Goal: Task Accomplishment & Management: Manage account settings

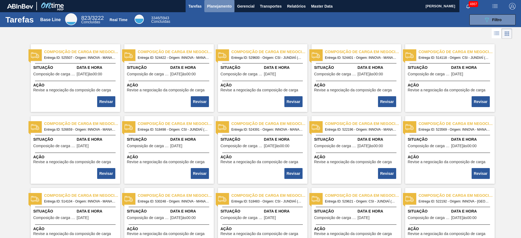
click at [215, 1] on button "Planejamento" at bounding box center [219, 6] width 30 height 12
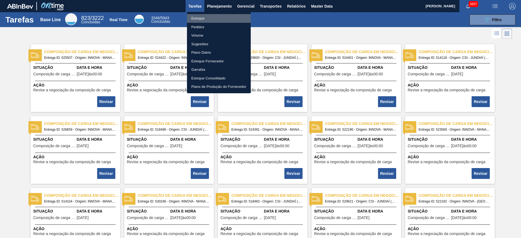
click at [213, 17] on li "Estoque" at bounding box center [219, 18] width 64 height 9
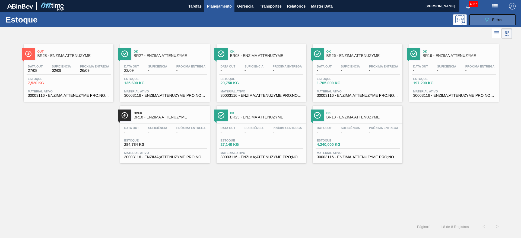
click at [347, 15] on button "089F7B8B-B2A5-4AFE-B5C0-19BA573D28AC Filtro" at bounding box center [492, 19] width 46 height 11
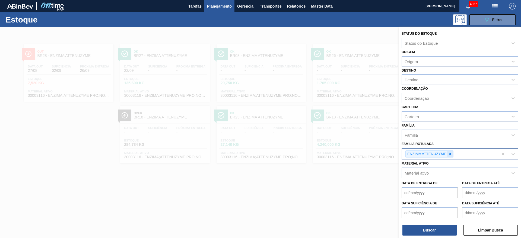
click at [347, 156] on div at bounding box center [450, 154] width 6 height 7
click at [347, 155] on icon at bounding box center [450, 154] width 4 height 4
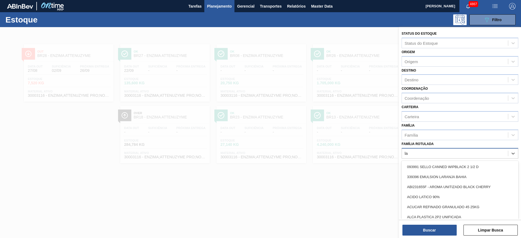
type Rotulada "l"
type Rotulada "beta"
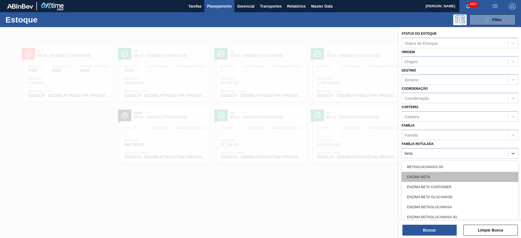
click at [347, 158] on div "ENZIMA BETA" at bounding box center [460, 177] width 117 height 10
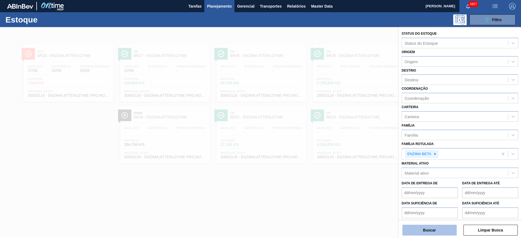
click at [347, 158] on button "Buscar" at bounding box center [429, 230] width 54 height 11
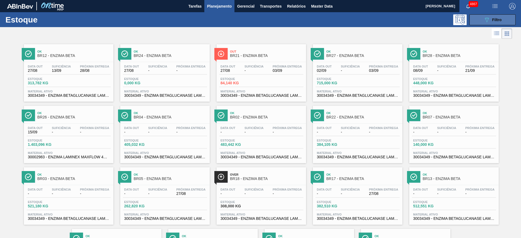
click at [347, 18] on span "Filtro" at bounding box center [496, 20] width 9 height 4
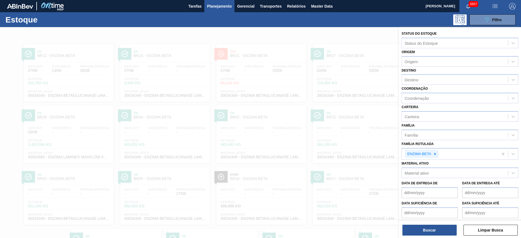
click at [341, 69] on div at bounding box center [260, 146] width 521 height 238
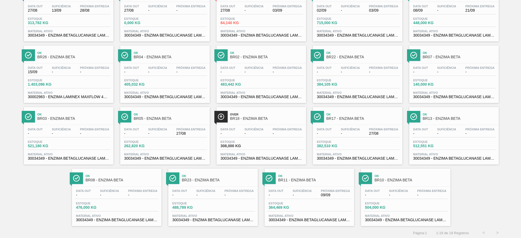
scroll to position [62, 0]
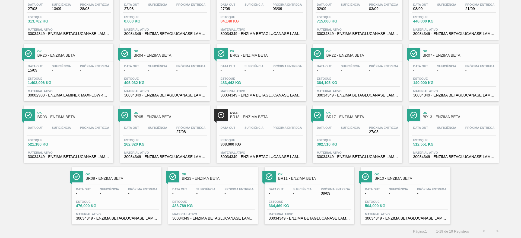
click at [347, 150] on div "Data out - Suficiência - Próxima Entrega - Estoque 512,551 KG Material ativo 30…" at bounding box center [454, 141] width 90 height 37
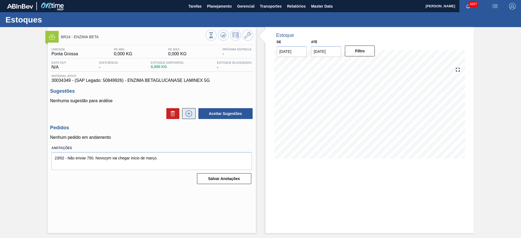
click at [192, 115] on icon at bounding box center [188, 113] width 9 height 7
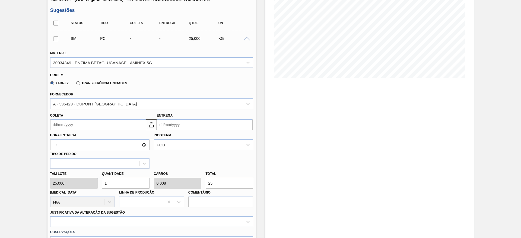
scroll to position [81, 0]
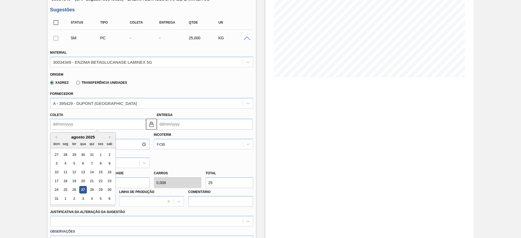
click at [88, 125] on input "Coleta" at bounding box center [98, 124] width 96 height 11
click at [71, 200] on div "2" at bounding box center [73, 198] width 7 height 7
type input "[DATE]"
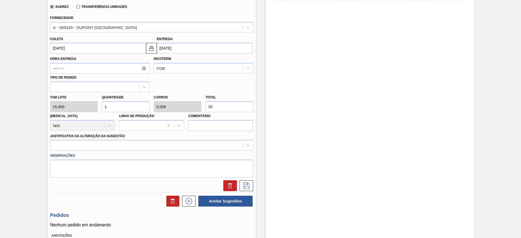
scroll to position [163, 0]
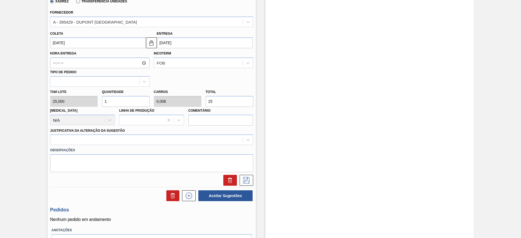
drag, startPoint x: 109, startPoint y: 101, endPoint x: 104, endPoint y: 100, distance: 4.6
click at [104, 100] on input "1" at bounding box center [125, 101] width 47 height 11
type input "4"
type input "0,033"
type input "100"
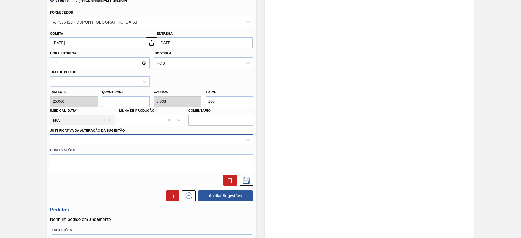
type input "4"
click at [167, 141] on div at bounding box center [146, 140] width 192 height 8
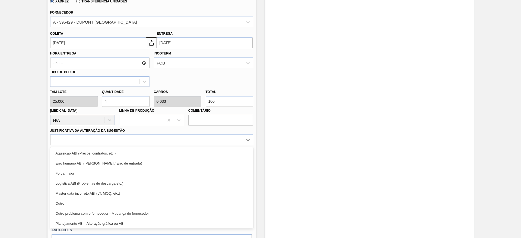
drag, startPoint x: 132, startPoint y: 205, endPoint x: 172, endPoint y: 184, distance: 44.9
click at [133, 205] on div "Outro" at bounding box center [151, 204] width 203 height 10
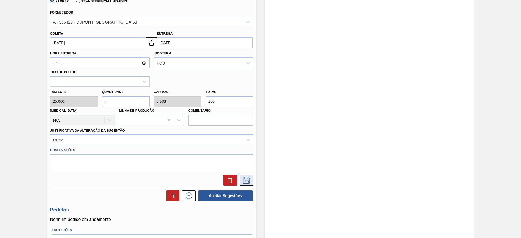
click at [243, 180] on icon at bounding box center [246, 180] width 9 height 7
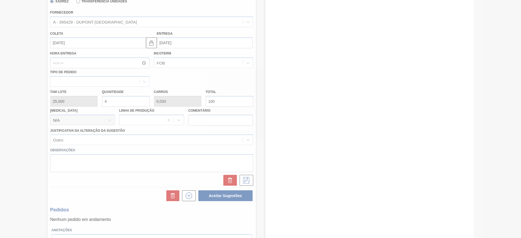
scroll to position [0, 0]
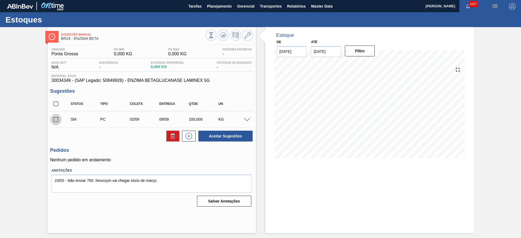
click at [58, 119] on input "checkbox" at bounding box center [55, 119] width 11 height 11
click at [218, 135] on button "Aceitar Sugestões" at bounding box center [225, 136] width 54 height 11
checkbox input "false"
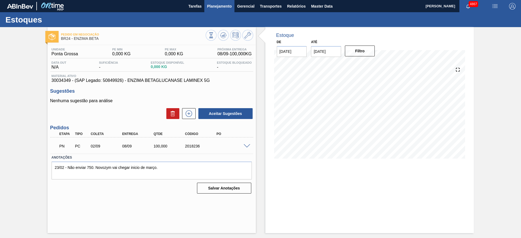
click at [225, 8] on span "Planejamento" at bounding box center [219, 6] width 25 height 7
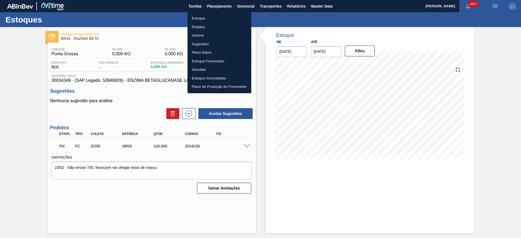
click at [220, 17] on li "Estoque" at bounding box center [219, 18] width 64 height 9
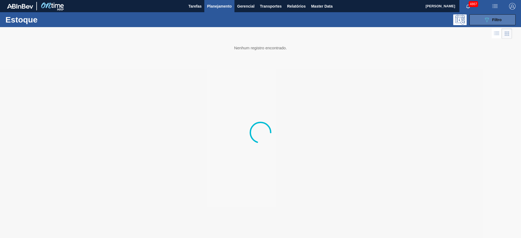
click at [480, 15] on button "089F7B8B-B2A5-4AFE-B5C0-19BA573D28AC Filtro" at bounding box center [492, 19] width 46 height 11
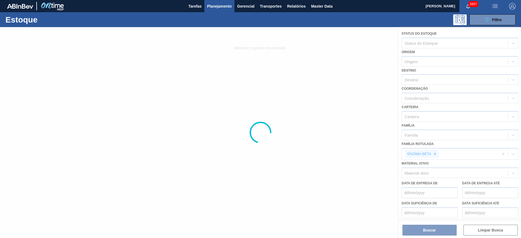
click at [291, 39] on div at bounding box center [260, 132] width 521 height 211
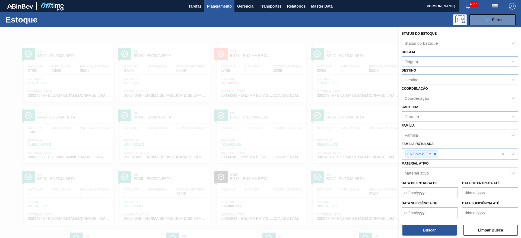
click at [297, 97] on div at bounding box center [260, 146] width 521 height 238
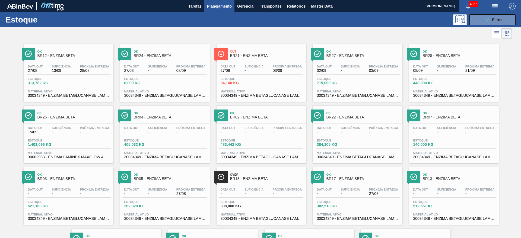
click at [238, 31] on div at bounding box center [256, 33] width 512 height 13
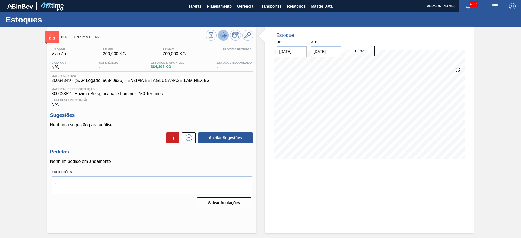
click at [225, 39] on button at bounding box center [223, 35] width 11 height 11
click at [326, 167] on div "29/08 Projeção de Estoque 384.105 Nec.SAP 0 Política Objetiva 450" at bounding box center [369, 112] width 191 height 109
click at [423, 191] on div "Estoque De 27/08/2025 Até 10/09/2025 Filtro 29/08 Projeção de Estoque 384.105 N…" at bounding box center [369, 130] width 208 height 206
click at [328, 6] on span "Master Data" at bounding box center [321, 6] width 21 height 7
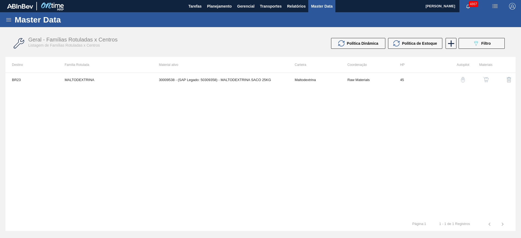
click at [9, 16] on div "Master Data" at bounding box center [260, 19] width 521 height 15
click at [12, 19] on div "Master Data" at bounding box center [260, 19] width 521 height 15
click at [9, 19] on icon at bounding box center [8, 20] width 7 height 7
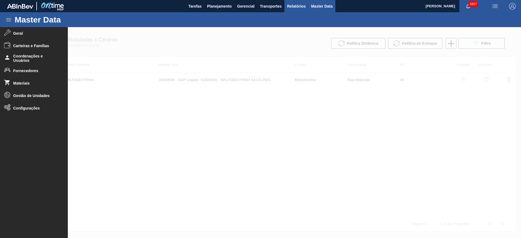
click at [291, 12] on button "Relatórios" at bounding box center [296, 6] width 24 height 12
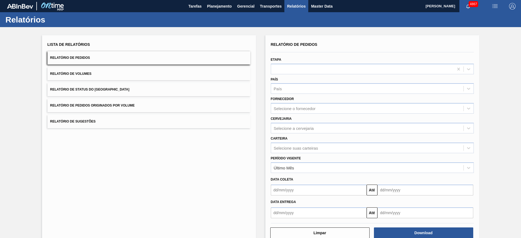
click at [120, 89] on button "Relatório de Status do Estoque" at bounding box center [148, 89] width 203 height 13
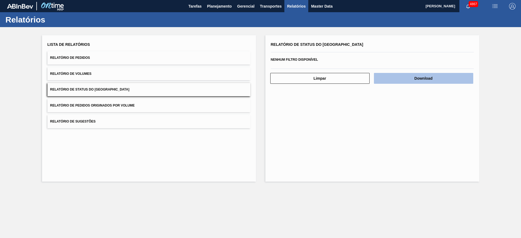
click at [413, 80] on button "Download" at bounding box center [423, 78] width 99 height 11
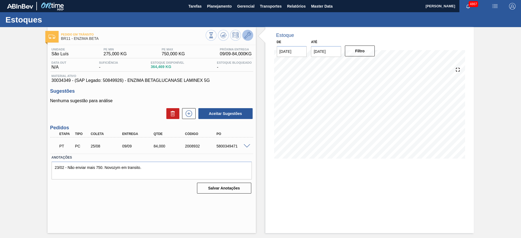
click at [244, 35] on icon at bounding box center [247, 35] width 7 height 7
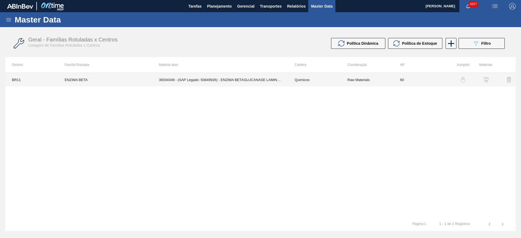
click at [248, 75] on td "30034349 - (SAP Legado: 50849926) - ENZIMA BETAGLUCANASE LAMINEX 5G" at bounding box center [220, 80] width 136 height 14
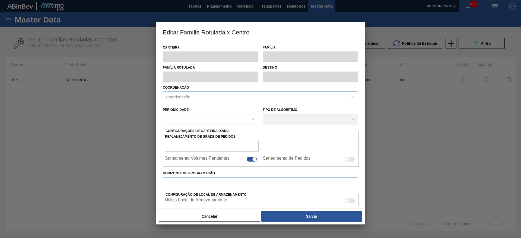
type input "Químicos"
type input "Enzima"
type input "ENZIMA BETA"
type input "BR11 - São Luís"
type input "60"
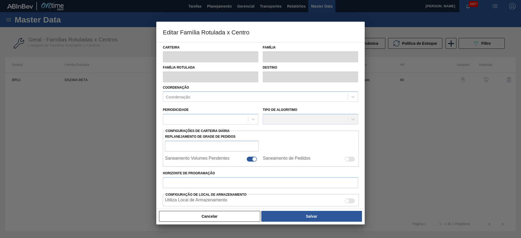
type input "275"
type input "750"
type input "50"
type input "512,500"
checkbox input "true"
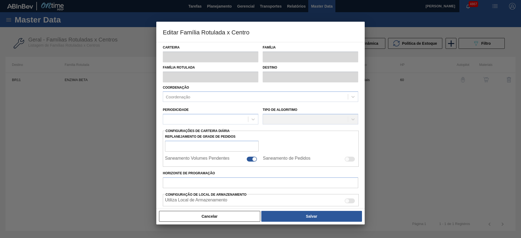
checkbox input "true"
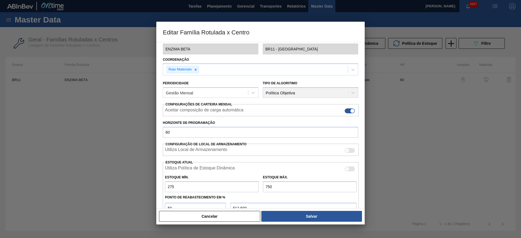
scroll to position [41, 0]
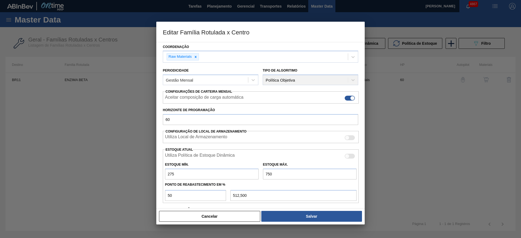
drag, startPoint x: 170, startPoint y: 172, endPoint x: 163, endPoint y: 173, distance: 8.0
click at [163, 173] on div "Carteira Químicos Família Enzima Família Rotulada ENZIMA BETA Destino BR11 - Sã…" at bounding box center [260, 125] width 208 height 167
type input "2"
type input "376,000"
type input "22"
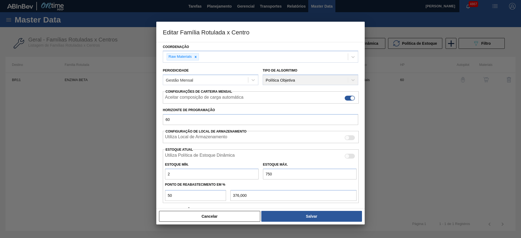
type input "386,000"
type input "220"
type input "485,000"
type input "220"
drag, startPoint x: 276, startPoint y: 175, endPoint x: 252, endPoint y: 172, distance: 23.8
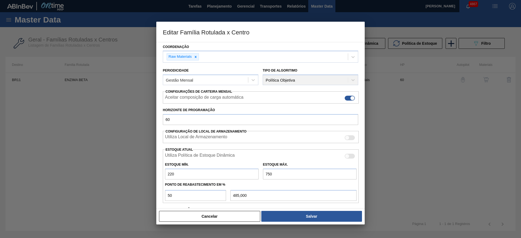
click at [252, 172] on div "Estoque Mín. 220 Estoque Máx. 750" at bounding box center [261, 170] width 196 height 20
type input "6"
type input "113,000"
type input "60"
type input "140,000"
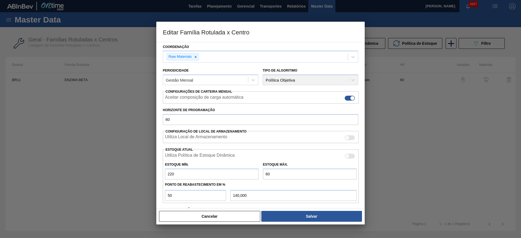
type input "600"
type input "410,000"
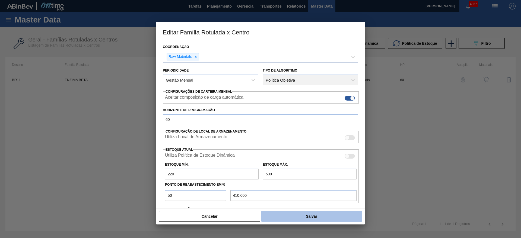
type input "600"
click at [308, 219] on button "Salvar" at bounding box center [311, 216] width 101 height 11
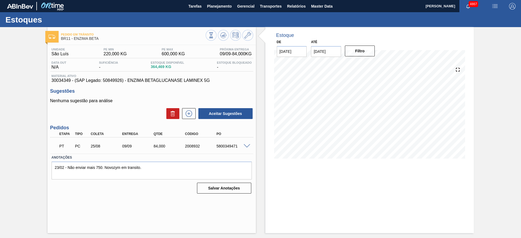
click at [252, 31] on div at bounding box center [229, 36] width 47 height 12
click at [252, 34] on button at bounding box center [247, 35] width 11 height 11
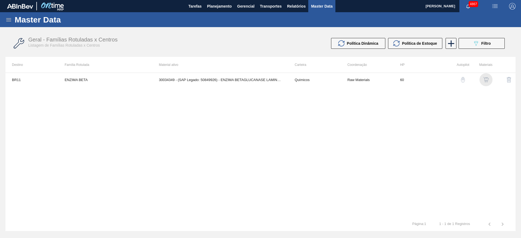
click at [485, 81] on img "button" at bounding box center [485, 79] width 5 height 5
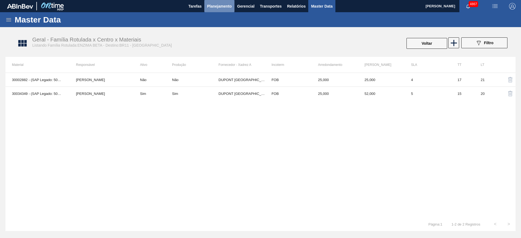
click at [230, 8] on span "Planejamento" at bounding box center [219, 6] width 25 height 7
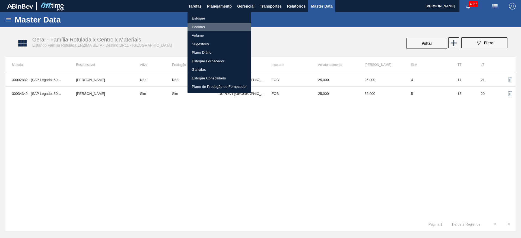
click at [216, 25] on li "Pedidos" at bounding box center [219, 27] width 64 height 9
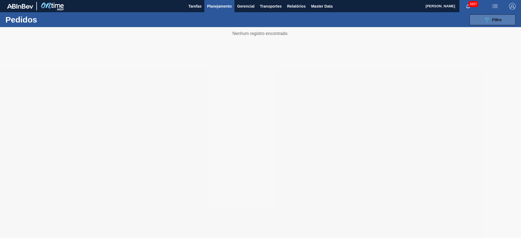
click at [510, 18] on button "089F7B8B-B2A5-4AFE-B5C0-19BA573D28AC Filtro" at bounding box center [492, 19] width 46 height 11
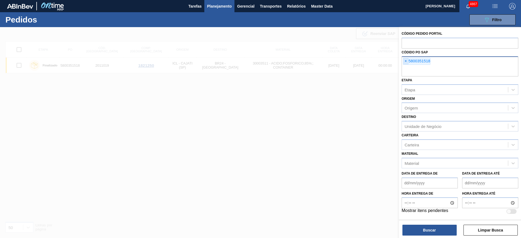
click at [404, 62] on span "×" at bounding box center [405, 61] width 5 height 7
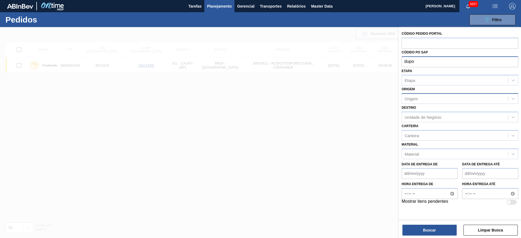
type input "dupo"
click at [422, 96] on div "Origem Origem" at bounding box center [460, 94] width 117 height 18
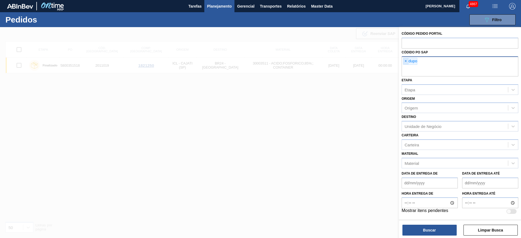
click at [405, 62] on span "×" at bounding box center [405, 61] width 5 height 7
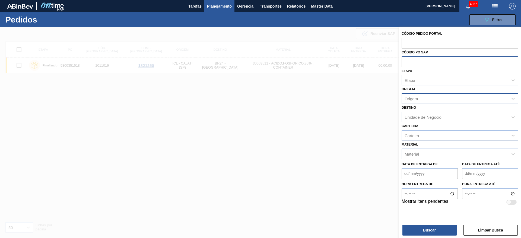
click at [421, 100] on div "Origem" at bounding box center [455, 99] width 106 height 8
type input "dupon"
click at [421, 100] on div "Origem" at bounding box center [455, 99] width 106 height 8
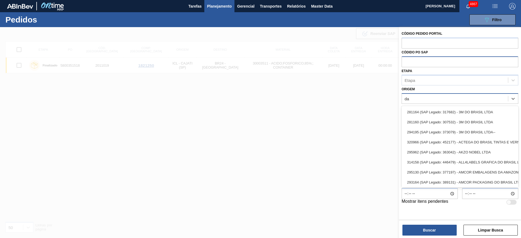
type input "dan"
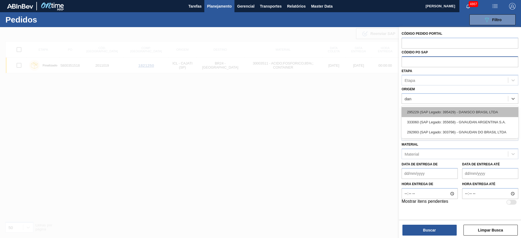
click at [429, 111] on div "295229 (SAP Legado: 395429) - DANISCO BRASIL LTDA" at bounding box center [460, 112] width 117 height 10
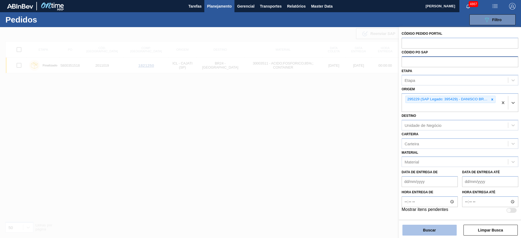
click at [412, 225] on button "Buscar" at bounding box center [429, 230] width 54 height 11
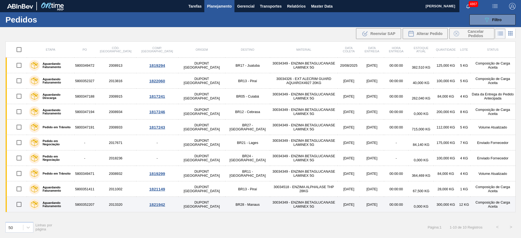
click at [270, 209] on td "30034349 - ENZIMA BETAGLUCANASE LAMINEX 5G" at bounding box center [304, 204] width 68 height 15
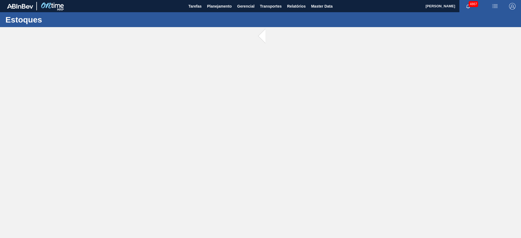
click at [255, 209] on main "Tarefas Planejamento Gerencial Transportes Relatórios Master Data JULIA SILVA D…" at bounding box center [260, 119] width 521 height 238
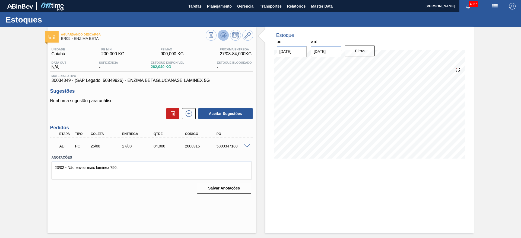
click at [224, 36] on icon at bounding box center [223, 35] width 4 height 2
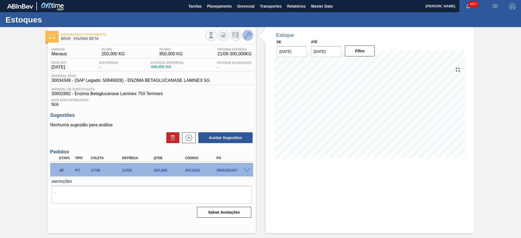
click at [244, 39] on button at bounding box center [247, 35] width 11 height 11
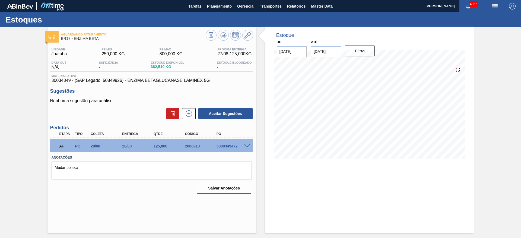
click at [245, 145] on span at bounding box center [247, 146] width 7 height 4
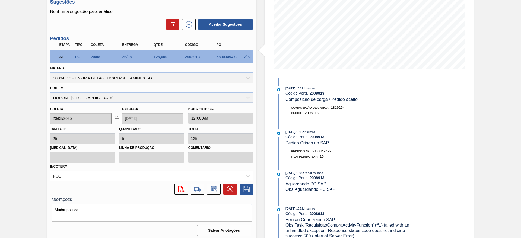
scroll to position [92, 0]
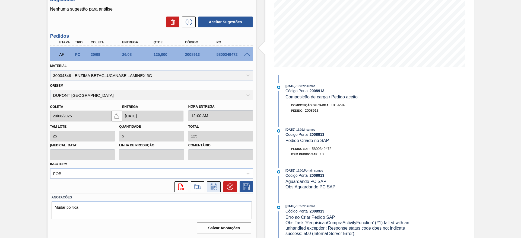
click at [212, 190] on icon at bounding box center [213, 187] width 9 height 7
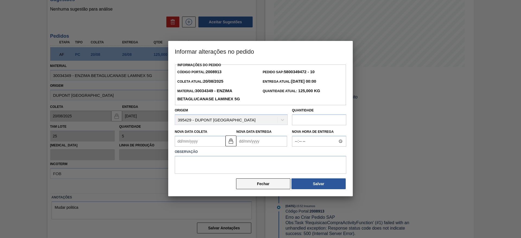
click at [256, 184] on button "Fechar" at bounding box center [263, 184] width 54 height 11
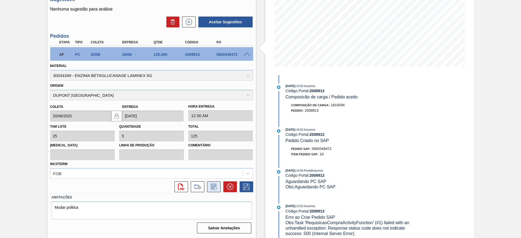
click at [212, 187] on icon at bounding box center [213, 187] width 4 height 3
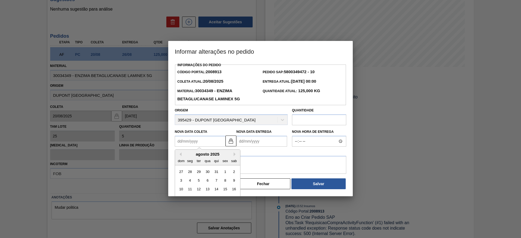
click at [214, 142] on Coleta2008913 "Nova Data Coleta" at bounding box center [200, 141] width 51 height 11
click at [236, 155] on button "Next Month" at bounding box center [236, 154] width 4 height 4
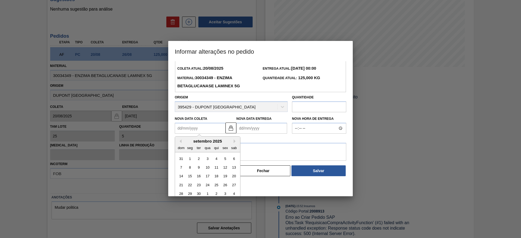
scroll to position [18, 0]
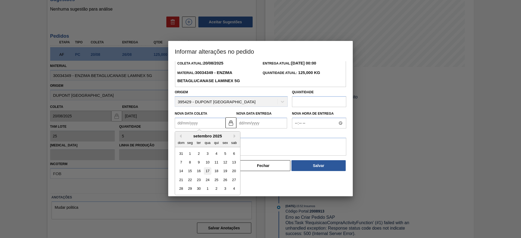
click at [208, 172] on div "17" at bounding box center [207, 171] width 7 height 7
type Coleta2008913 "[DATE]"
type Entrega2008913 "[DATE]"
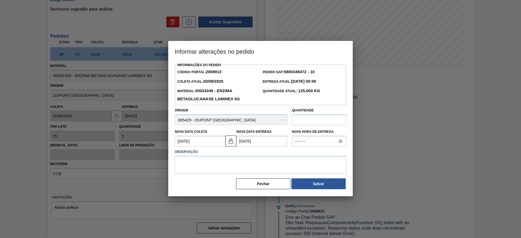
click at [211, 143] on Coleta2008913 "[DATE]" at bounding box center [200, 141] width 51 height 11
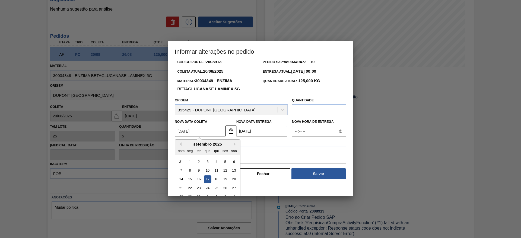
scroll to position [18, 0]
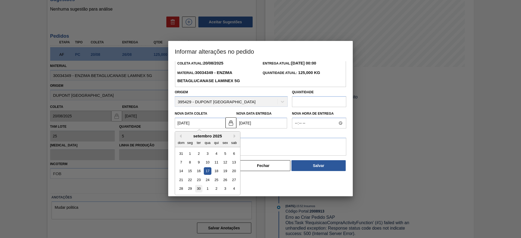
click at [202, 189] on div "30" at bounding box center [198, 188] width 7 height 7
type Coleta2008913 "[DATE]"
type Entrega2008913 "[DATE]"
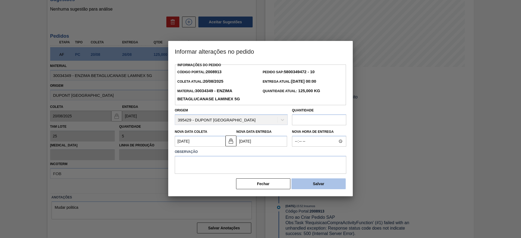
click at [303, 183] on button "Salvar" at bounding box center [318, 184] width 54 height 11
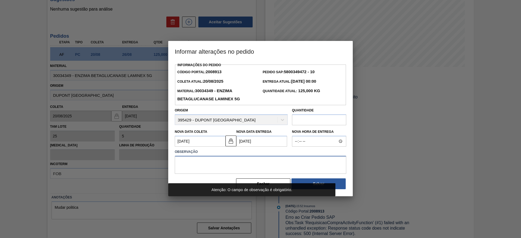
click at [267, 165] on textarea at bounding box center [260, 165] width 171 height 18
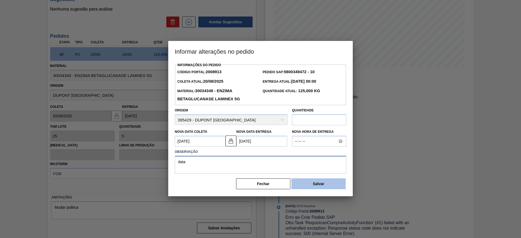
type textarea "data"
click at [307, 189] on button "Salvar" at bounding box center [318, 184] width 54 height 11
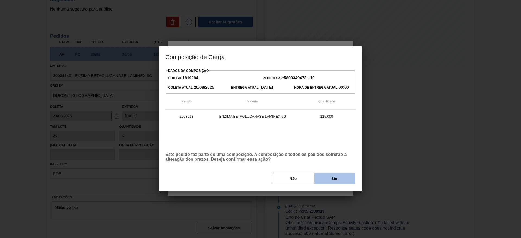
click at [327, 180] on button "Sim" at bounding box center [334, 178] width 41 height 11
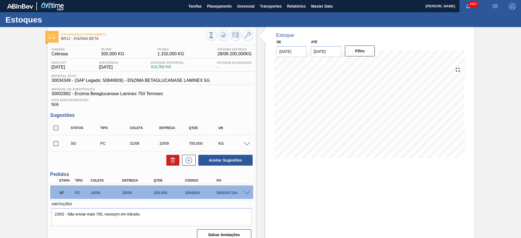
scroll to position [7, 0]
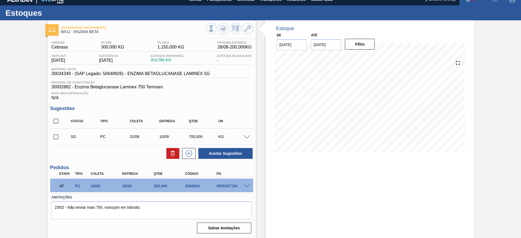
checkbox input "true"
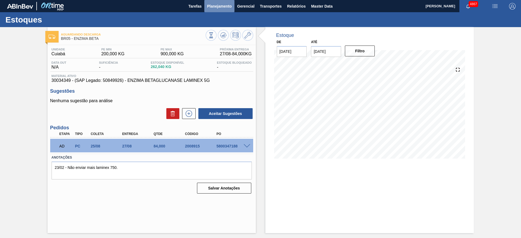
click at [222, 8] on span "Planejamento" at bounding box center [219, 6] width 25 height 7
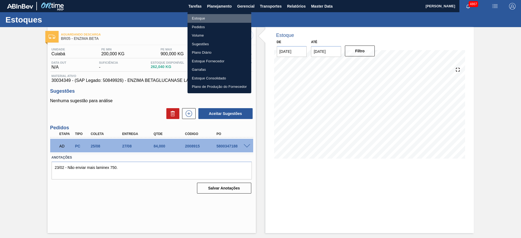
click at [202, 19] on li "Estoque" at bounding box center [219, 18] width 64 height 9
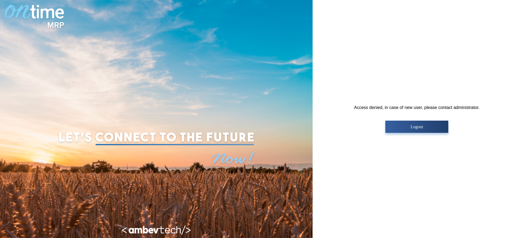
click at [409, 126] on p "Logout" at bounding box center [416, 127] width 59 height 5
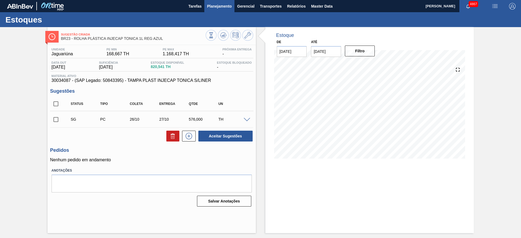
click at [221, 4] on span "Planejamento" at bounding box center [219, 6] width 25 height 7
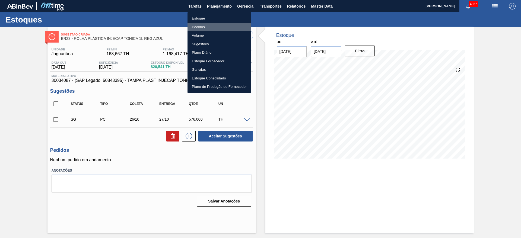
click at [212, 26] on li "Pedidos" at bounding box center [219, 27] width 64 height 9
checkbox input "true"
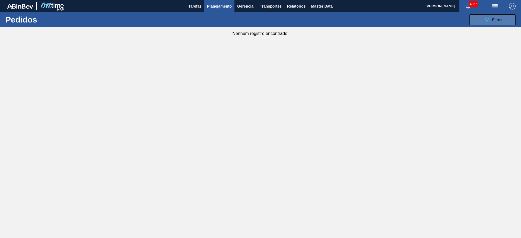
click at [488, 17] on icon "089F7B8B-B2A5-4AFE-B5C0-19BA573D28AC" at bounding box center [486, 20] width 7 height 7
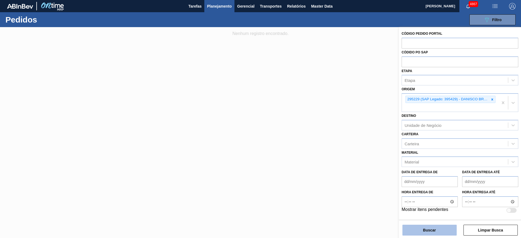
click at [437, 227] on button "Buscar" at bounding box center [429, 230] width 54 height 11
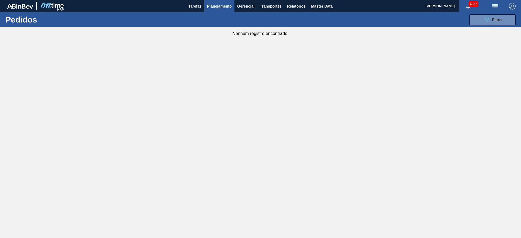
click at [183, 68] on main "Tarefas Planejamento Gerencial Transportes Relatórios Master Data JULIA SILVA D…" at bounding box center [260, 119] width 521 height 238
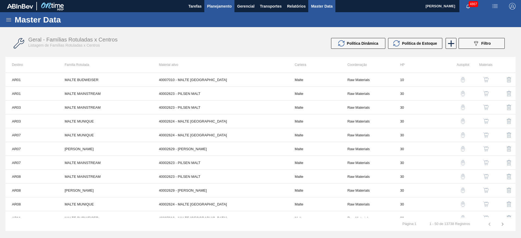
click at [212, 3] on span "Planejamento" at bounding box center [219, 6] width 25 height 7
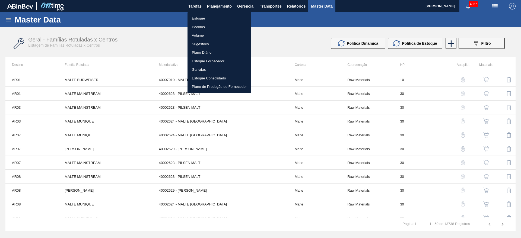
click at [201, 22] on li "Estoque" at bounding box center [219, 18] width 64 height 9
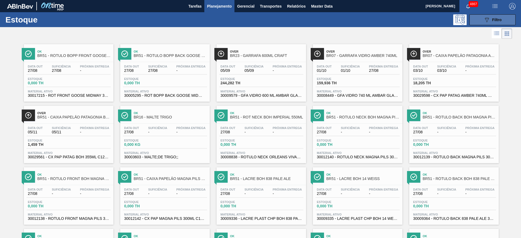
click at [491, 21] on div "089F7B8B-B2A5-4AFE-B5C0-19BA573D28AC Filtro" at bounding box center [492, 20] width 18 height 7
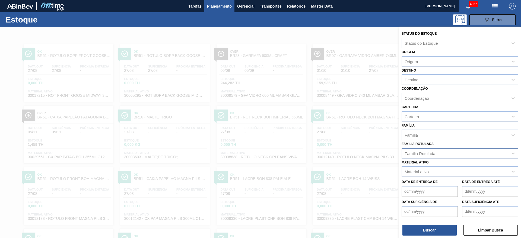
click at [448, 152] on div "Família Rotulada" at bounding box center [455, 153] width 106 height 8
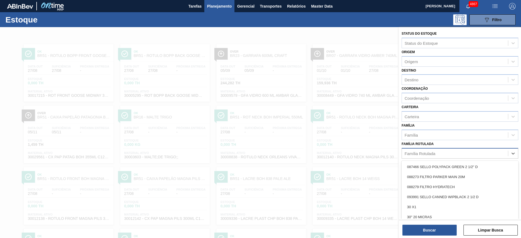
scroll to position [6, 0]
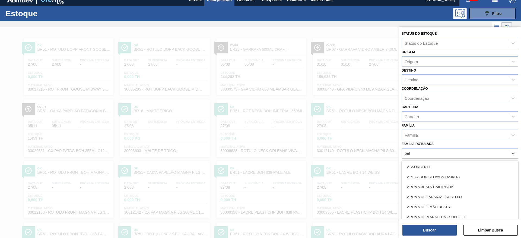
type Rotulada "beta"
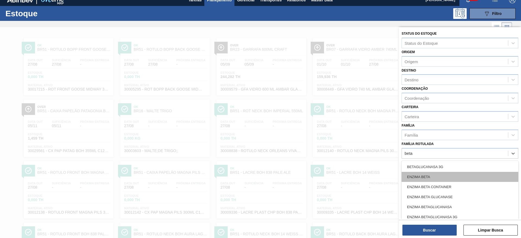
click at [452, 176] on div "ENZIMA BETA" at bounding box center [460, 177] width 117 height 10
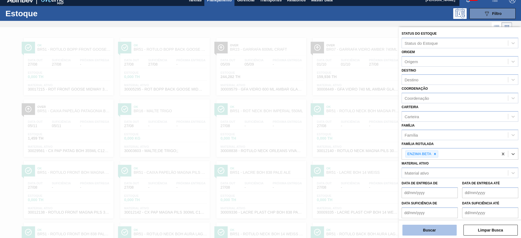
click at [431, 228] on button "Buscar" at bounding box center [429, 230] width 54 height 11
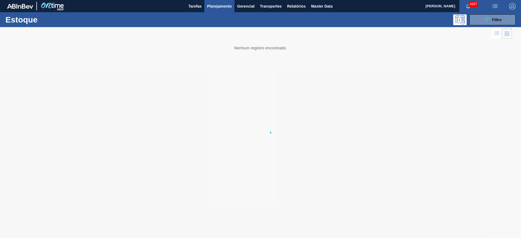
scroll to position [0, 0]
click at [495, 17] on div "089F7B8B-B2A5-4AFE-B5C0-19BA573D28AC Filtro" at bounding box center [492, 20] width 18 height 7
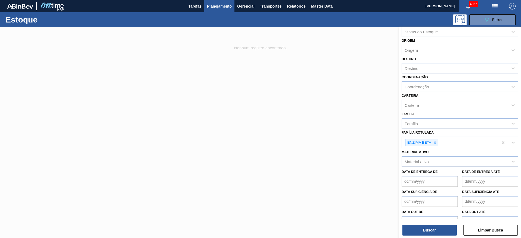
scroll to position [22, 0]
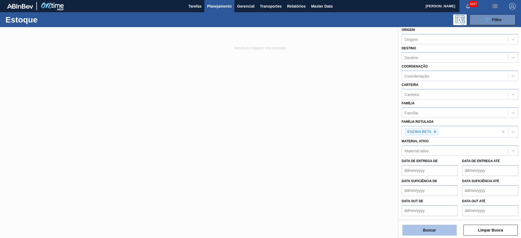
click at [431, 235] on button "Buscar" at bounding box center [429, 230] width 54 height 11
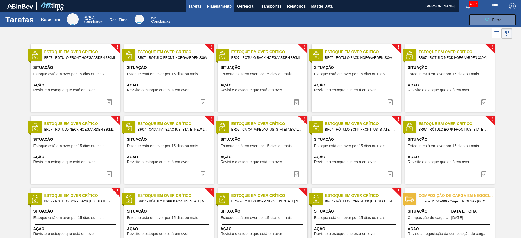
click at [208, 6] on span "Planejamento" at bounding box center [219, 6] width 25 height 7
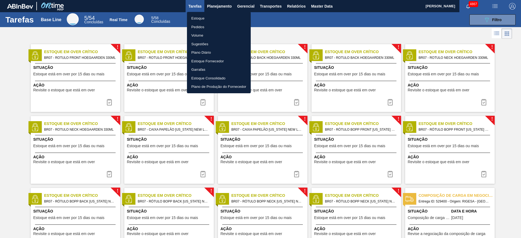
click at [205, 15] on li "Estoque" at bounding box center [219, 18] width 64 height 9
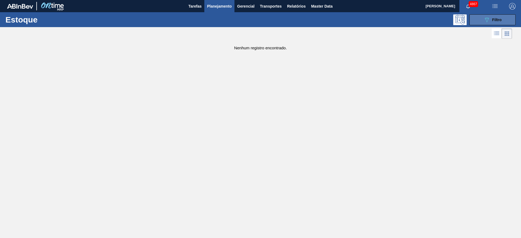
click at [485, 22] on icon "089F7B8B-B2A5-4AFE-B5C0-19BA573D28AC" at bounding box center [486, 20] width 7 height 7
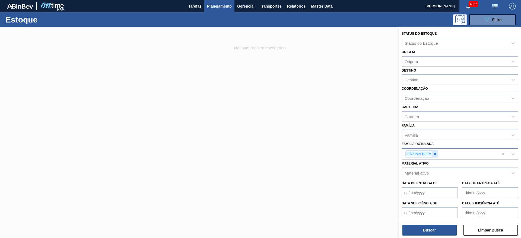
click at [434, 153] on icon at bounding box center [435, 154] width 4 height 4
click at [429, 233] on button "Buscar" at bounding box center [429, 230] width 54 height 11
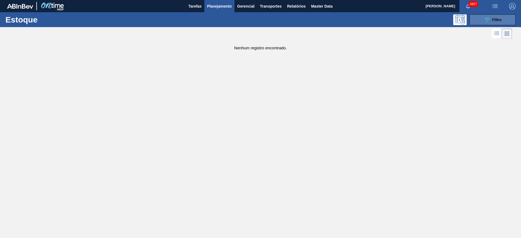
click at [497, 18] on span "Filtro" at bounding box center [496, 20] width 9 height 4
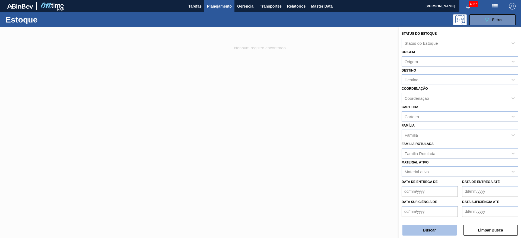
click at [440, 234] on button "Buscar" at bounding box center [429, 230] width 54 height 11
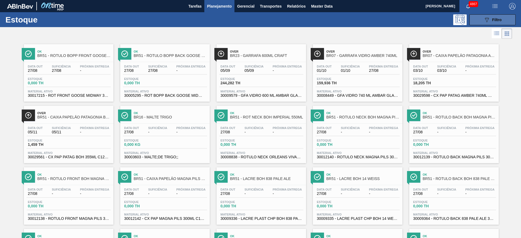
click at [497, 23] on button "089F7B8B-B2A5-4AFE-B5C0-19BA573D28AC Filtro" at bounding box center [492, 19] width 46 height 11
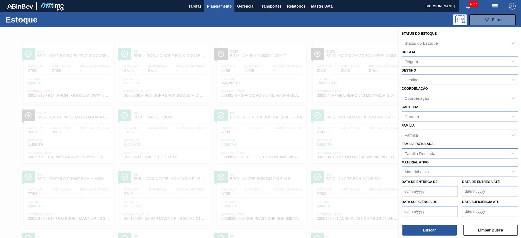
click at [436, 154] on div "Família Rotulada" at bounding box center [455, 153] width 106 height 8
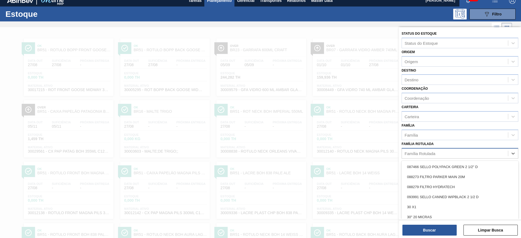
scroll to position [6, 0]
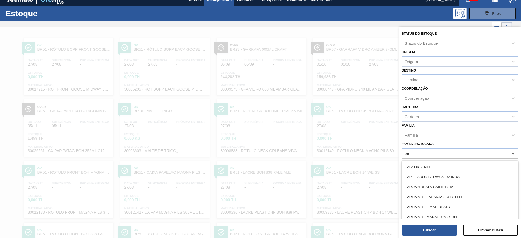
type Rotulada "bet"
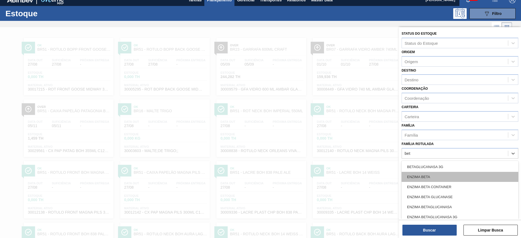
drag, startPoint x: 425, startPoint y: 178, endPoint x: 434, endPoint y: 199, distance: 23.1
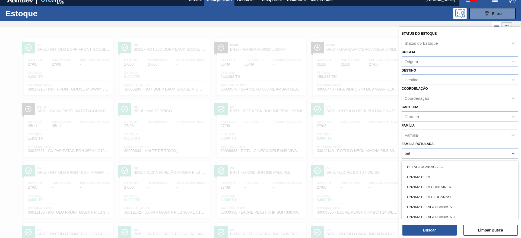
click at [425, 179] on div "ENZIMA BETA" at bounding box center [460, 177] width 117 height 10
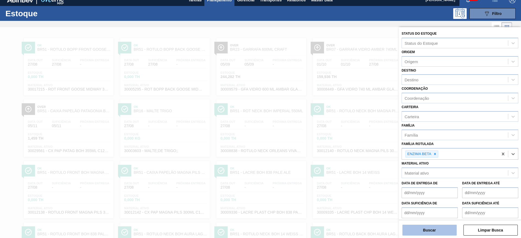
drag, startPoint x: 432, startPoint y: 223, endPoint x: 431, endPoint y: 226, distance: 3.0
click at [432, 223] on div "Buscar Limpar Busca" at bounding box center [460, 227] width 122 height 15
click at [432, 228] on button "Buscar" at bounding box center [429, 230] width 54 height 11
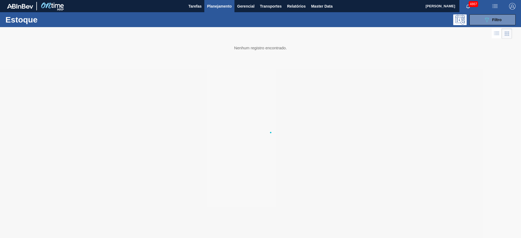
scroll to position [0, 0]
click at [290, 67] on main "Tarefas Planejamento Gerencial Transportes Relatórios Master Data JULIA SILVA D…" at bounding box center [260, 119] width 521 height 238
click at [495, 21] on span "Filtro" at bounding box center [496, 20] width 9 height 4
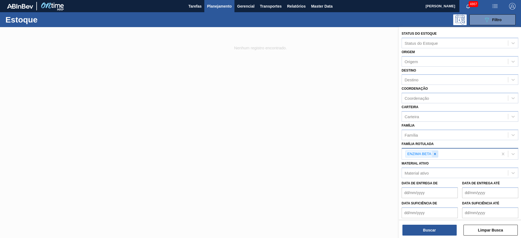
click at [435, 156] on icon at bounding box center [435, 154] width 4 height 4
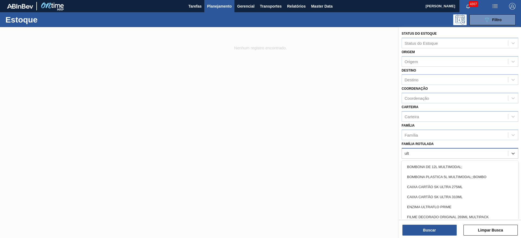
type Rotulada "ultr"
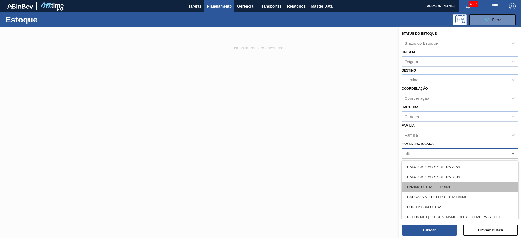
click at [443, 189] on div "ENZIMA ULTRAFLO PRIME" at bounding box center [460, 187] width 117 height 10
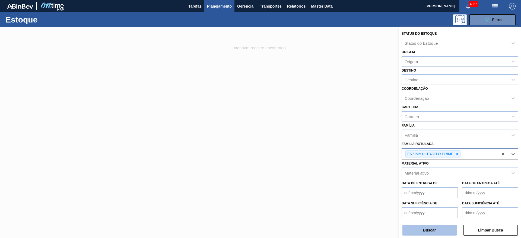
click at [424, 228] on button "Buscar" at bounding box center [429, 230] width 54 height 11
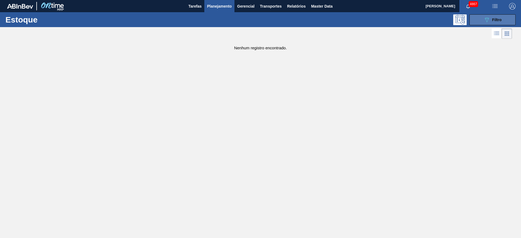
click at [495, 18] on span "Filtro" at bounding box center [496, 20] width 9 height 4
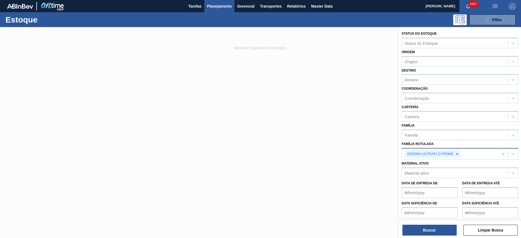
drag, startPoint x: 104, startPoint y: 98, endPoint x: 105, endPoint y: 95, distance: 3.3
click at [104, 96] on div at bounding box center [260, 146] width 521 height 238
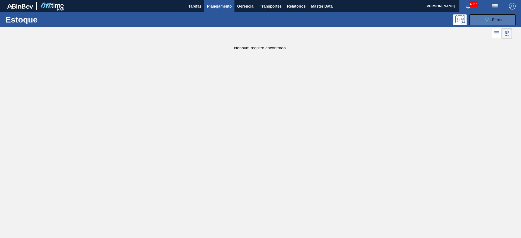
click at [499, 20] on span "Filtro" at bounding box center [496, 20] width 9 height 4
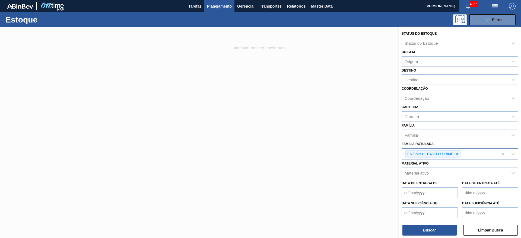
click at [461, 152] on div "ENZIMA ULTRAFLO PRIME" at bounding box center [450, 154] width 96 height 11
click at [457, 155] on icon at bounding box center [457, 154] width 2 height 2
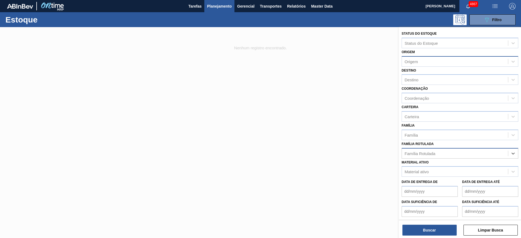
click at [443, 62] on div "Origem" at bounding box center [455, 62] width 106 height 8
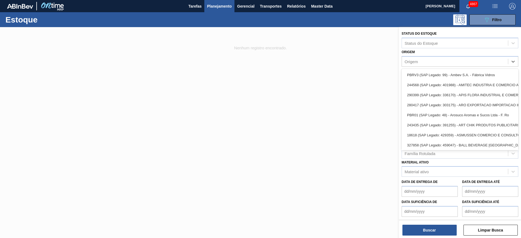
click at [394, 72] on div at bounding box center [260, 146] width 521 height 238
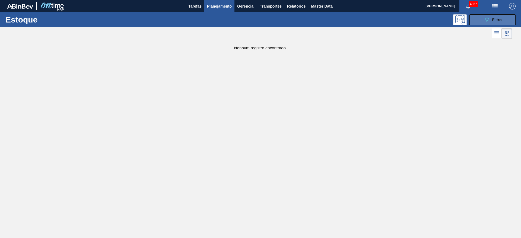
click at [492, 23] on button "089F7B8B-B2A5-4AFE-B5C0-19BA573D28AC Filtro" at bounding box center [492, 19] width 46 height 11
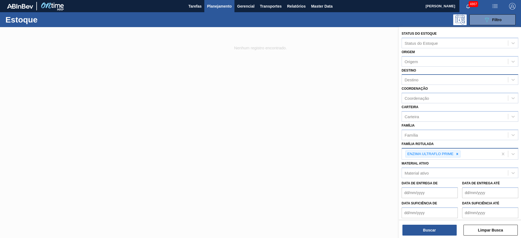
click at [454, 76] on div "Destino" at bounding box center [455, 80] width 106 height 8
type input "pouso"
click at [161, 69] on div at bounding box center [260, 146] width 521 height 238
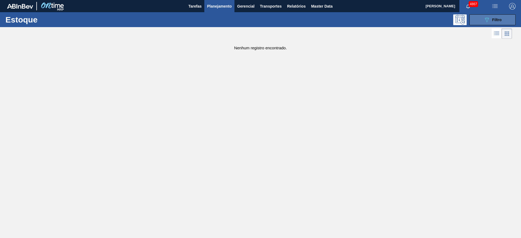
click at [485, 17] on icon "089F7B8B-B2A5-4AFE-B5C0-19BA573D28AC" at bounding box center [486, 20] width 7 height 7
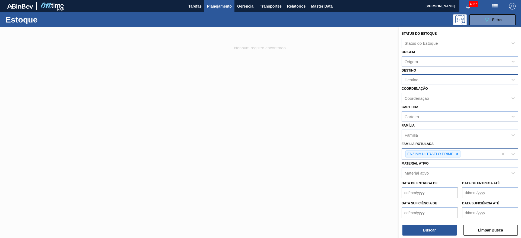
click at [417, 78] on div "Destino" at bounding box center [412, 80] width 14 height 5
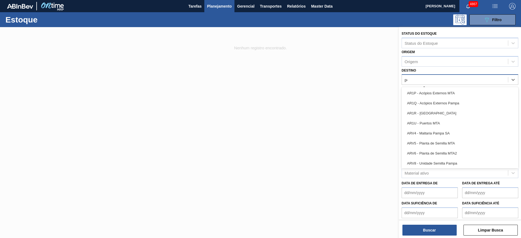
type input "por"
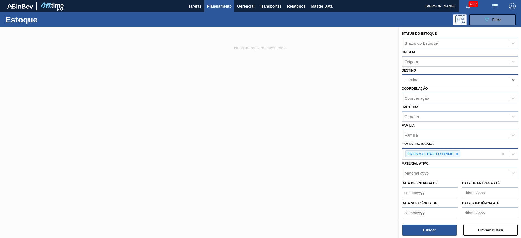
drag, startPoint x: 419, startPoint y: 78, endPoint x: 406, endPoint y: 80, distance: 13.7
click at [406, 80] on div "Destino" at bounding box center [455, 80] width 106 height 8
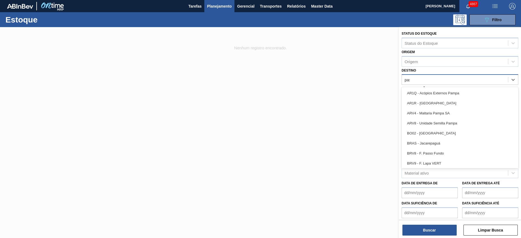
type input "pass"
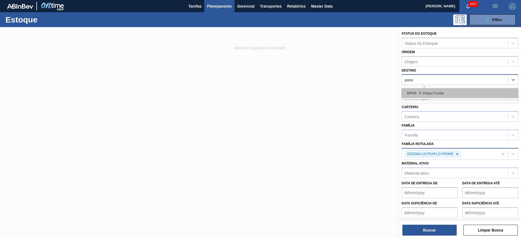
click at [420, 90] on div "BRV8 - F. Passo Fundo" at bounding box center [460, 93] width 117 height 10
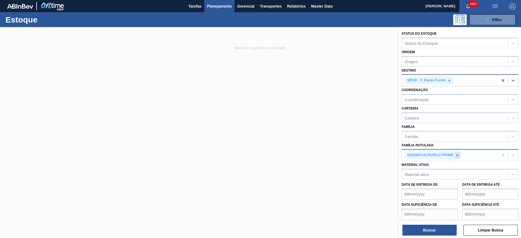
click at [457, 157] on icon at bounding box center [457, 156] width 4 height 4
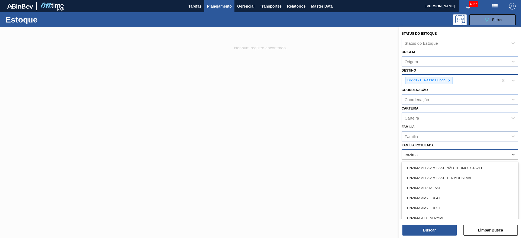
type Rotulada "enzima b"
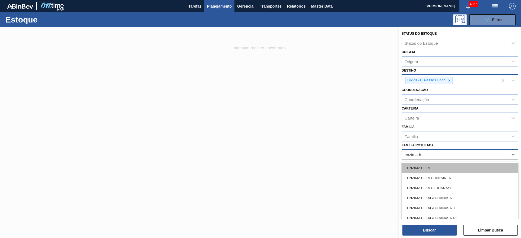
click at [438, 165] on div "ENZIMA BETA" at bounding box center [460, 168] width 117 height 10
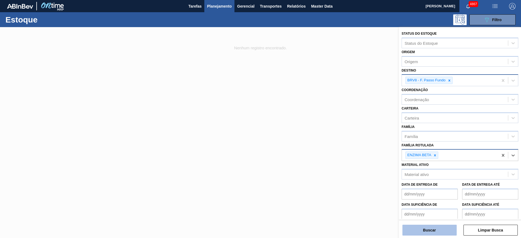
click at [439, 231] on button "Buscar" at bounding box center [429, 230] width 54 height 11
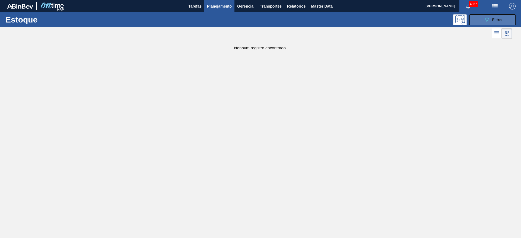
click at [491, 20] on div "089F7B8B-B2A5-4AFE-B5C0-19BA573D28AC Filtro" at bounding box center [492, 20] width 18 height 7
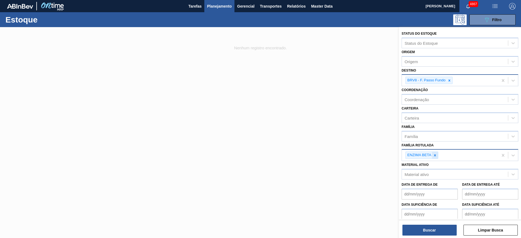
click at [435, 154] on icon at bounding box center [435, 156] width 4 height 4
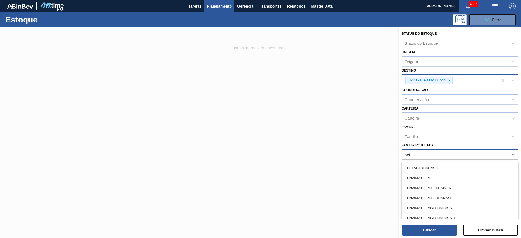
type Rotulada "beta"
click at [452, 195] on div "ENZIMA BETA GLUCANASE" at bounding box center [460, 198] width 117 height 10
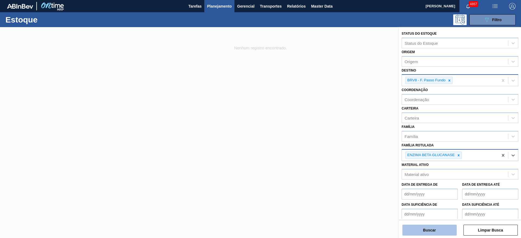
click at [439, 229] on button "Buscar" at bounding box center [429, 230] width 54 height 11
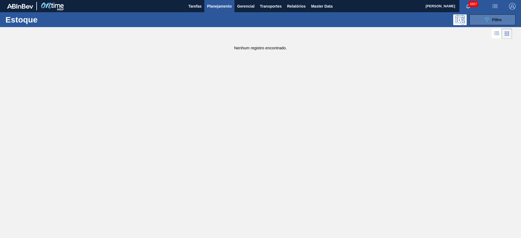
click at [495, 18] on span "Filtro" at bounding box center [496, 20] width 9 height 4
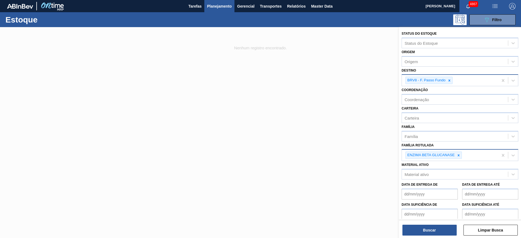
click at [459, 155] on div at bounding box center [459, 155] width 6 height 7
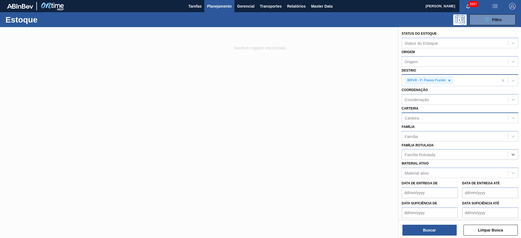
click at [448, 117] on div "Carteira" at bounding box center [455, 118] width 106 height 8
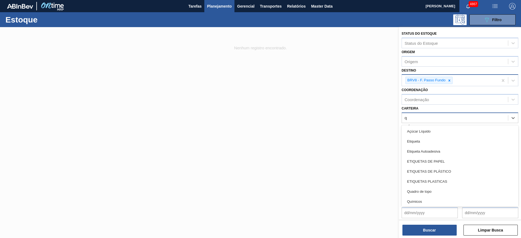
type input "qu"
drag, startPoint x: 429, startPoint y: 198, endPoint x: 429, endPoint y: 203, distance: 5.7
click at [429, 198] on div "Químicos" at bounding box center [460, 202] width 117 height 10
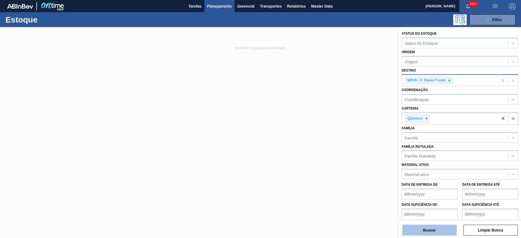
click at [431, 232] on button "Buscar" at bounding box center [429, 230] width 54 height 11
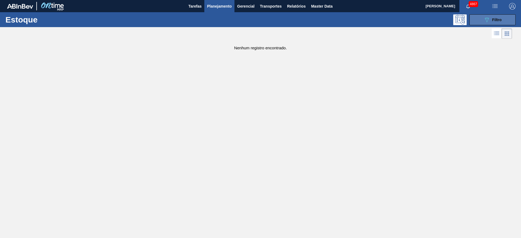
click at [480, 20] on button "089F7B8B-B2A5-4AFE-B5C0-19BA573D28AC Filtro" at bounding box center [492, 19] width 46 height 11
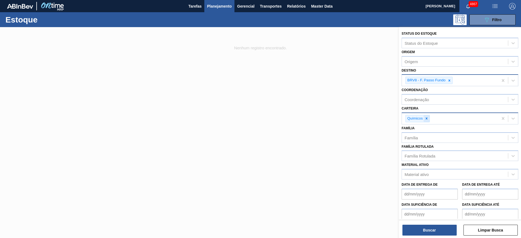
click at [428, 117] on icon at bounding box center [427, 119] width 4 height 4
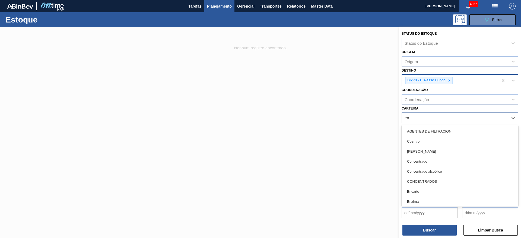
type input "enz"
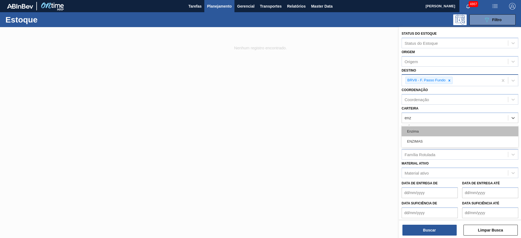
click at [430, 128] on div "Enzima" at bounding box center [460, 131] width 117 height 10
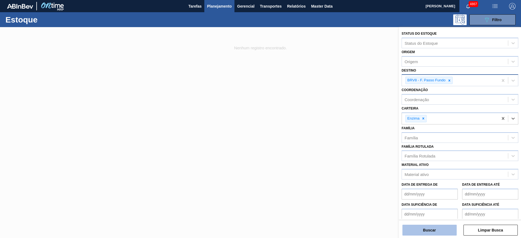
click at [437, 228] on button "Buscar" at bounding box center [429, 230] width 54 height 11
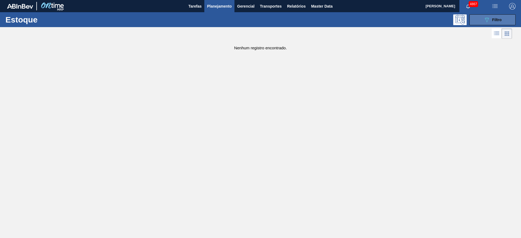
click at [498, 20] on span "Filtro" at bounding box center [496, 20] width 9 height 4
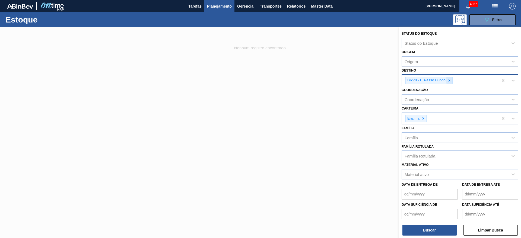
click at [450, 79] on icon at bounding box center [449, 81] width 4 height 4
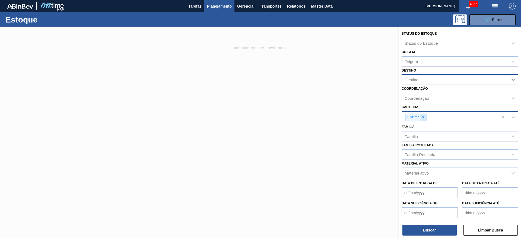
click at [421, 120] on div at bounding box center [423, 117] width 6 height 7
click at [428, 171] on div "Material ativo" at bounding box center [417, 172] width 24 height 5
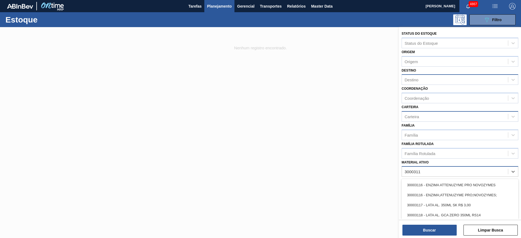
type ativo "30003116"
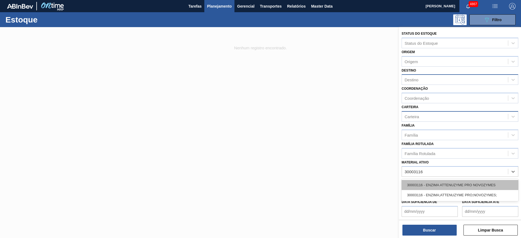
click at [430, 183] on div "30003116 - ENZIMA ATTENUZYME PRO NOVOZYMES" at bounding box center [460, 185] width 117 height 10
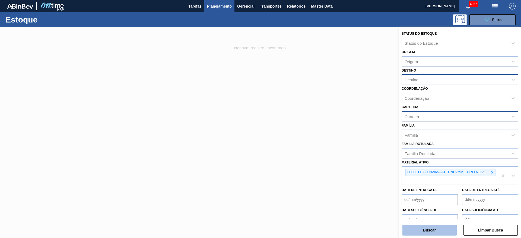
click at [423, 228] on button "Buscar" at bounding box center [429, 230] width 54 height 11
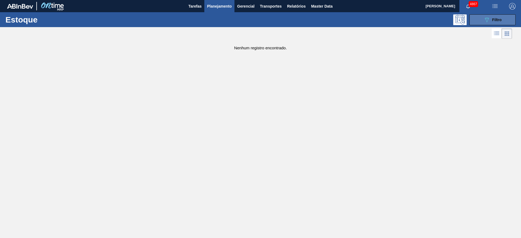
click at [495, 17] on div "089F7B8B-B2A5-4AFE-B5C0-19BA573D28AC Filtro" at bounding box center [492, 20] width 18 height 7
click at [489, 15] on button "089F7B8B-B2A5-4AFE-B5C0-19BA573D28AC Filtro" at bounding box center [492, 19] width 46 height 11
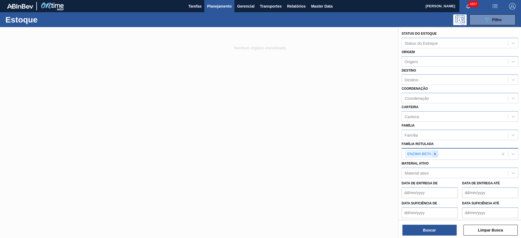
click at [434, 154] on icon at bounding box center [435, 154] width 4 height 4
click at [434, 154] on div "Família Rotulada" at bounding box center [420, 153] width 31 height 5
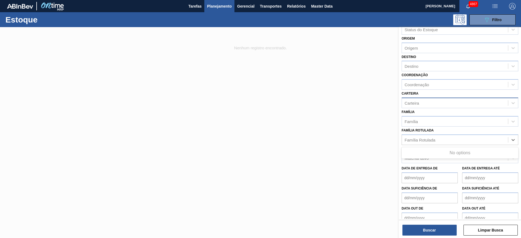
scroll to position [21, 0]
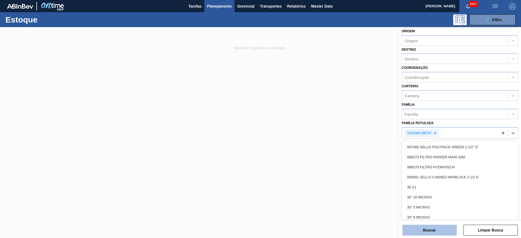
click at [429, 234] on button "Buscar" at bounding box center [429, 230] width 54 height 11
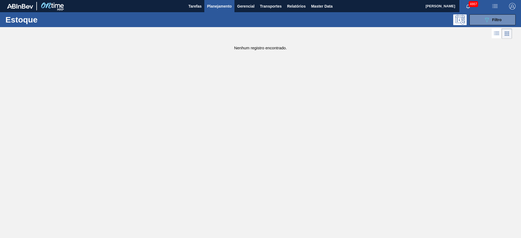
click at [132, 89] on main "Tarefas Planejamento Gerencial Transportes Relatórios Master Data [PERSON_NAME]…" at bounding box center [260, 119] width 521 height 238
click at [503, 18] on button "089F7B8B-B2A5-4AFE-B5C0-19BA573D28AC Filtro" at bounding box center [492, 19] width 46 height 11
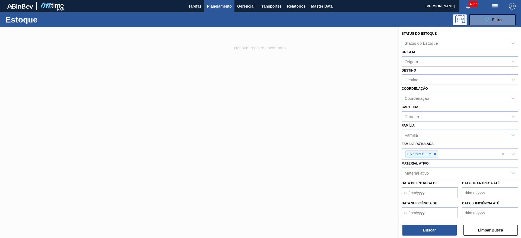
click at [325, 91] on div at bounding box center [260, 146] width 521 height 238
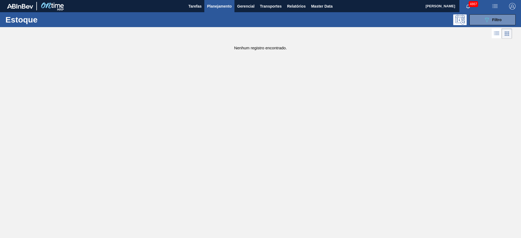
checkbox input "false"
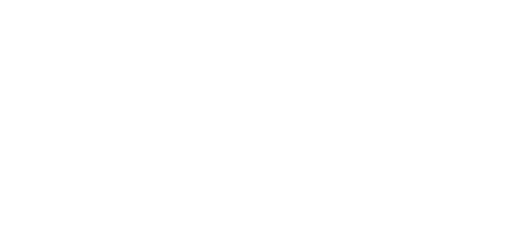
click at [336, 0] on html at bounding box center [260, 0] width 521 height 0
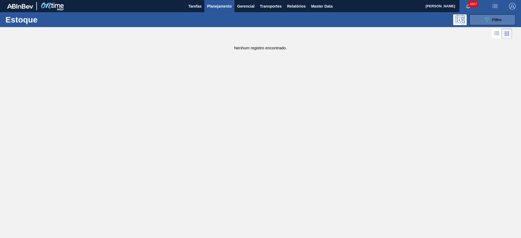
click at [513, 20] on button "089F7B8B-B2A5-4AFE-B5C0-19BA573D28AC Filtro" at bounding box center [492, 19] width 46 height 11
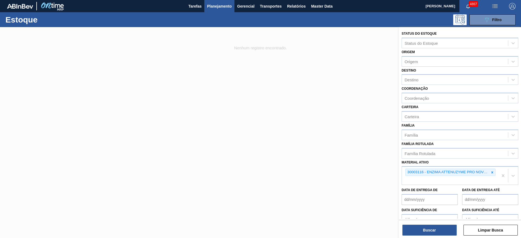
scroll to position [29, 0]
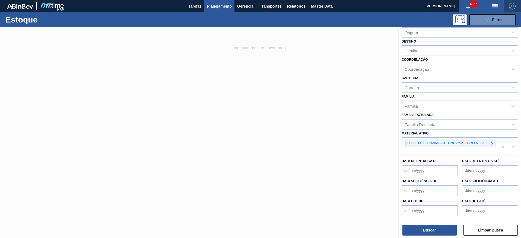
click at [512, 5] on img "button" at bounding box center [512, 6] width 7 height 7
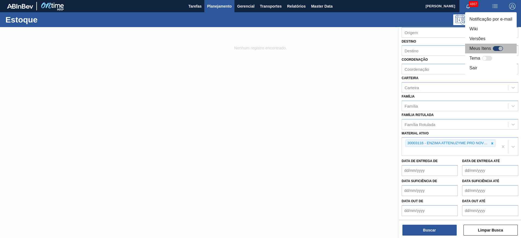
click at [499, 49] on div at bounding box center [500, 48] width 5 height 5
checkbox input "true"
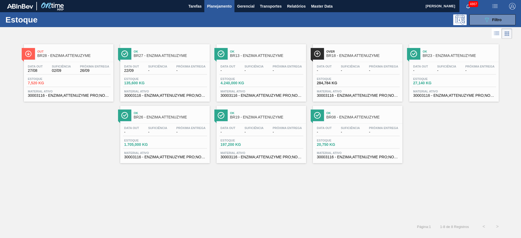
click at [173, 81] on div "Estoque 135,600 KG" at bounding box center [165, 82] width 84 height 10
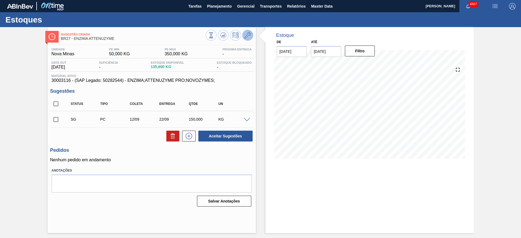
click at [244, 36] on button at bounding box center [247, 35] width 11 height 11
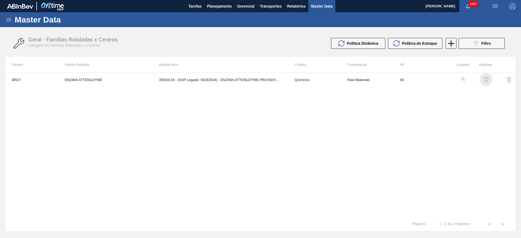
click at [485, 81] on img "button" at bounding box center [485, 79] width 5 height 5
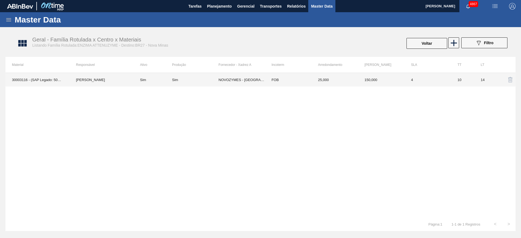
click at [314, 82] on td "25,000" at bounding box center [334, 80] width 46 height 14
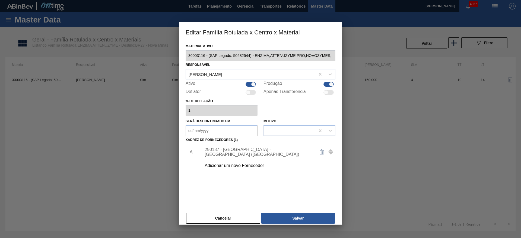
click at [244, 151] on div "290187 - [GEOGRAPHIC_DATA] - [GEOGRAPHIC_DATA] ([GEOGRAPHIC_DATA])" at bounding box center [258, 152] width 106 height 10
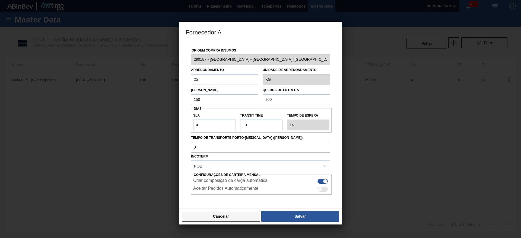
click at [243, 217] on button "Cancelar" at bounding box center [221, 216] width 78 height 11
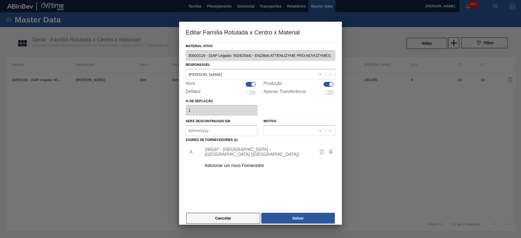
click at [202, 215] on button "Cancelar" at bounding box center [223, 218] width 74 height 11
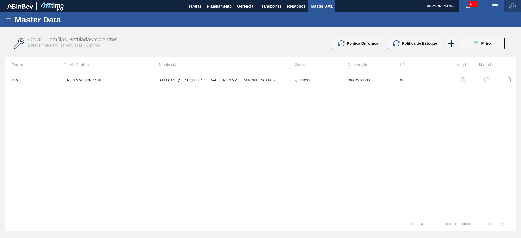
click at [510, 7] on img "button" at bounding box center [512, 6] width 7 height 7
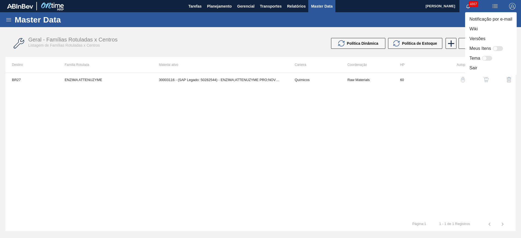
click at [510, 7] on div at bounding box center [260, 119] width 521 height 238
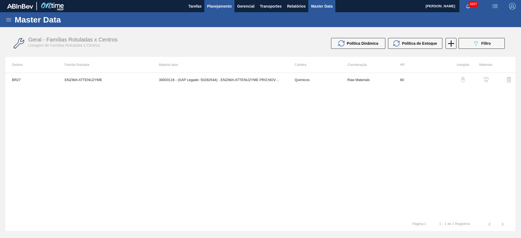
click at [223, 7] on span "Planejamento" at bounding box center [219, 6] width 25 height 7
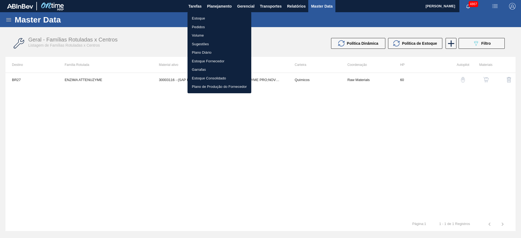
click at [215, 15] on li "Estoque" at bounding box center [219, 18] width 64 height 9
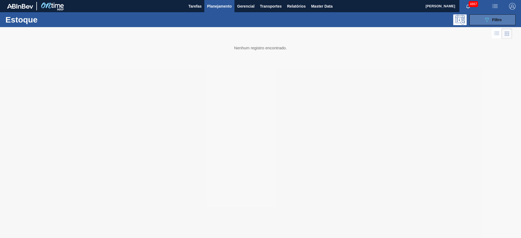
click at [483, 21] on button "089F7B8B-B2A5-4AFE-B5C0-19BA573D28AC Filtro" at bounding box center [492, 19] width 46 height 11
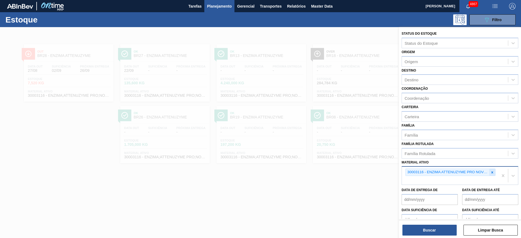
click at [493, 171] on icon at bounding box center [492, 173] width 4 height 4
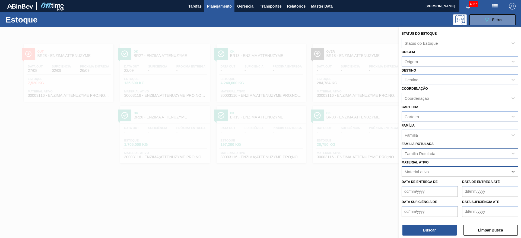
click at [461, 157] on div "Família Rotulada" at bounding box center [455, 153] width 106 height 8
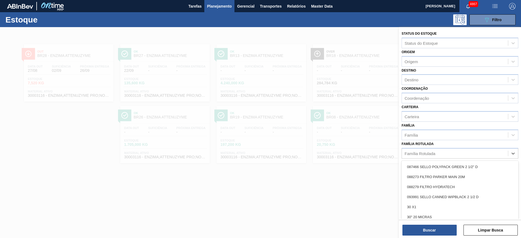
click at [285, 208] on div at bounding box center [260, 146] width 521 height 238
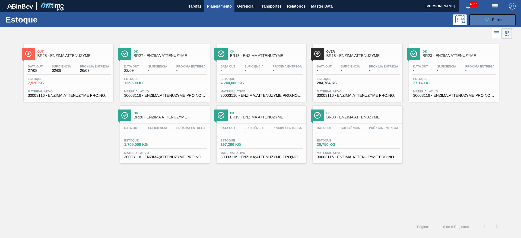
click at [506, 20] on button "089F7B8B-B2A5-4AFE-B5C0-19BA573D28AC Filtro" at bounding box center [492, 19] width 46 height 11
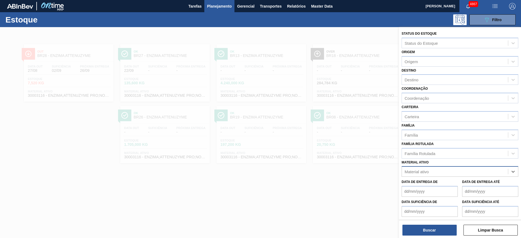
click at [96, 66] on div at bounding box center [260, 146] width 521 height 238
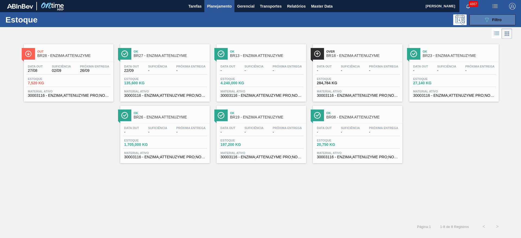
click at [479, 17] on button "089F7B8B-B2A5-4AFE-B5C0-19BA573D28AC Filtro" at bounding box center [492, 19] width 46 height 11
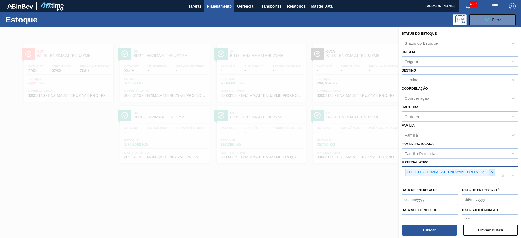
click at [492, 174] on div at bounding box center [492, 172] width 6 height 7
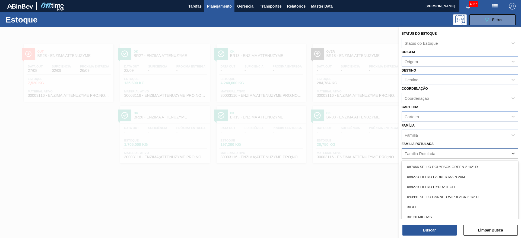
click at [414, 156] on div "Família Rotulada" at bounding box center [455, 153] width 106 height 8
type Rotulada "enz"
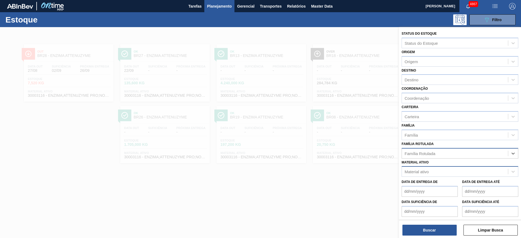
drag, startPoint x: 419, startPoint y: 151, endPoint x: 402, endPoint y: 157, distance: 18.6
click at [402, 157] on div "Família Rotulada" at bounding box center [455, 153] width 106 height 8
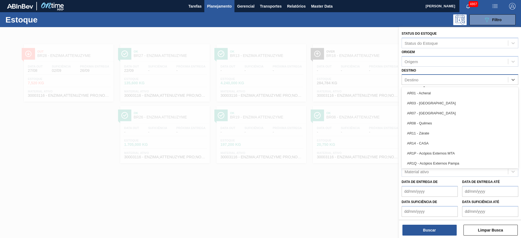
click at [429, 81] on div "Destino" at bounding box center [455, 80] width 106 height 8
click at [394, 187] on div at bounding box center [260, 146] width 521 height 238
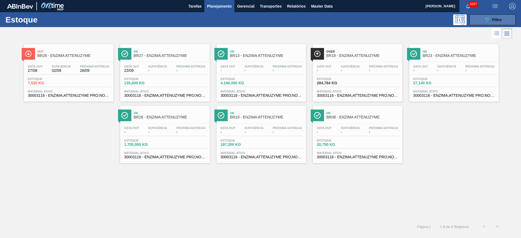
click at [493, 18] on span "Filtro" at bounding box center [496, 20] width 9 height 4
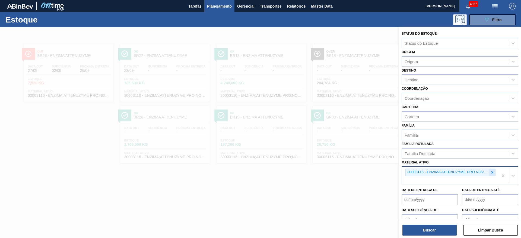
click at [490, 174] on icon at bounding box center [492, 173] width 4 height 4
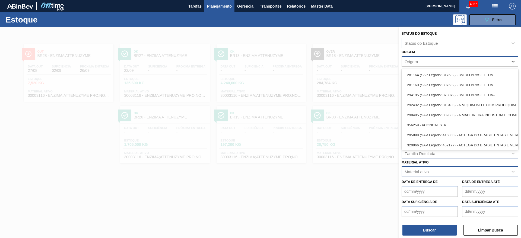
click at [425, 65] on div "Origem" at bounding box center [455, 62] width 106 height 8
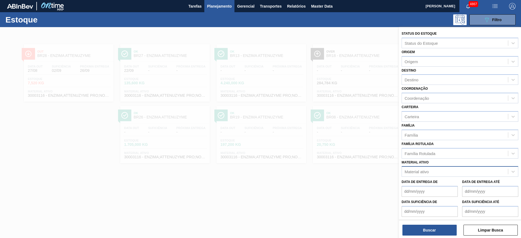
click at [358, 198] on div at bounding box center [260, 146] width 521 height 238
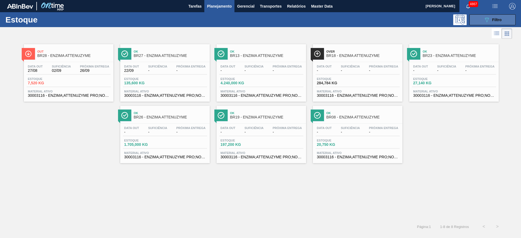
click at [490, 19] on div "089F7B8B-B2A5-4AFE-B5C0-19BA573D28AC Filtro" at bounding box center [492, 20] width 18 height 7
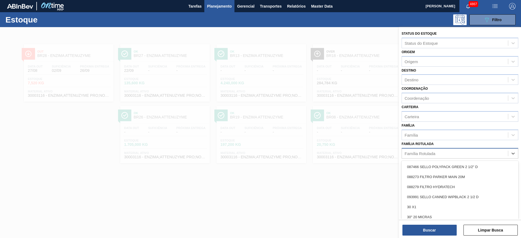
click at [448, 152] on div "Família Rotulada" at bounding box center [455, 153] width 106 height 8
type Rotulada "bet"
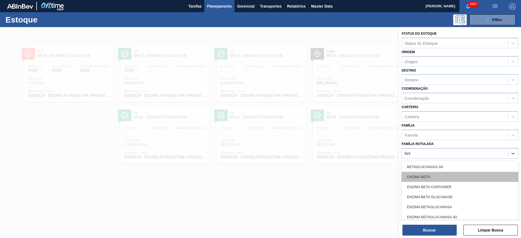
click at [440, 178] on div "ENZIMA BETA" at bounding box center [460, 177] width 117 height 10
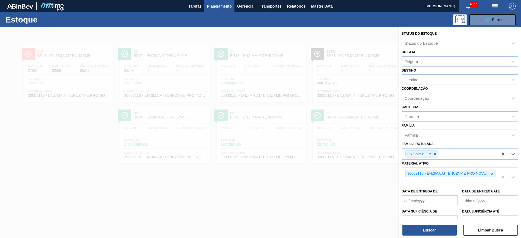
drag, startPoint x: 503, startPoint y: 178, endPoint x: 491, endPoint y: 187, distance: 15.3
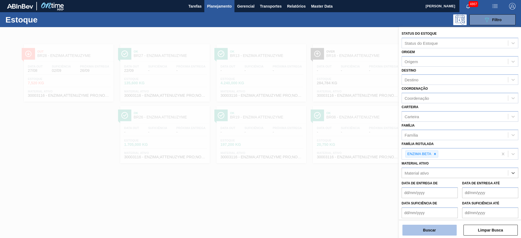
click at [436, 229] on button "Buscar" at bounding box center [429, 230] width 54 height 11
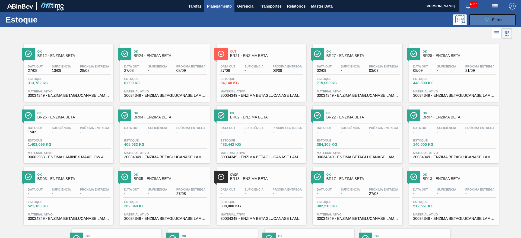
click at [495, 17] on div "089F7B8B-B2A5-4AFE-B5C0-19BA573D28AC Filtro" at bounding box center [492, 20] width 18 height 7
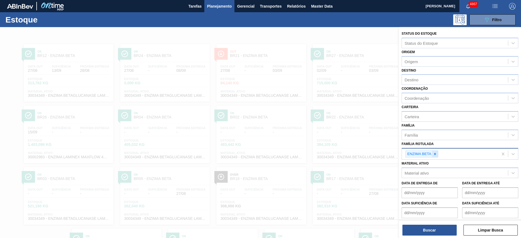
click at [434, 152] on div at bounding box center [435, 154] width 6 height 7
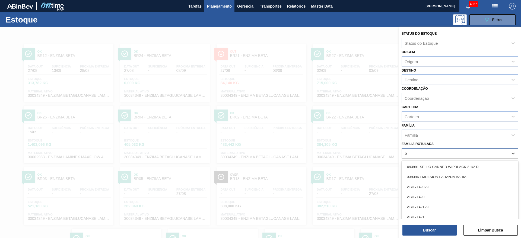
scroll to position [6, 0]
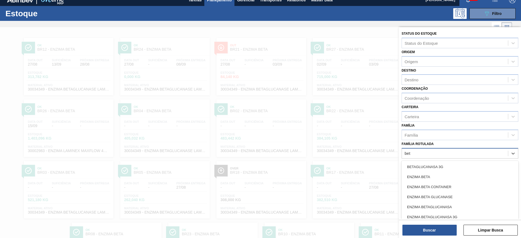
type Rotulada "beta"
drag, startPoint x: 448, startPoint y: 194, endPoint x: 439, endPoint y: 206, distance: 15.0
click at [448, 194] on div "ENZIMA BETA GLUCANASE" at bounding box center [460, 197] width 117 height 10
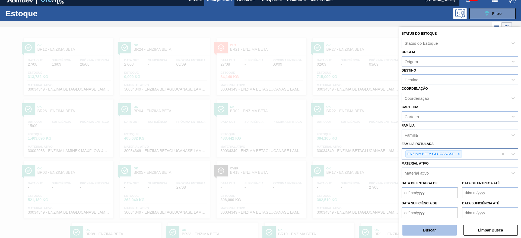
click at [430, 229] on button "Buscar" at bounding box center [429, 230] width 54 height 11
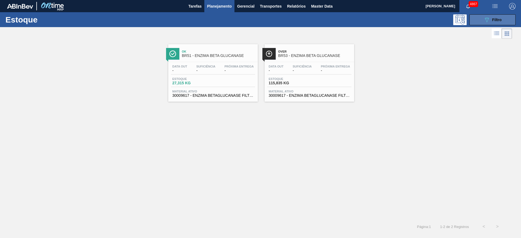
click at [504, 17] on button "089F7B8B-B2A5-4AFE-B5C0-19BA573D28AC Filtro" at bounding box center [492, 19] width 46 height 11
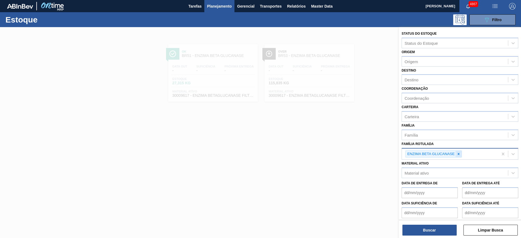
click at [459, 156] on icon at bounding box center [459, 154] width 4 height 4
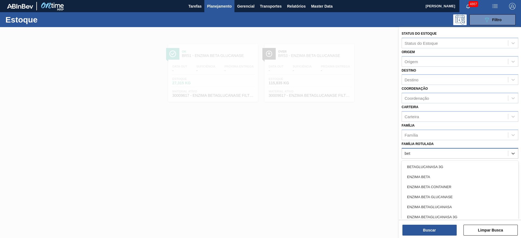
type Rotulada "beta"
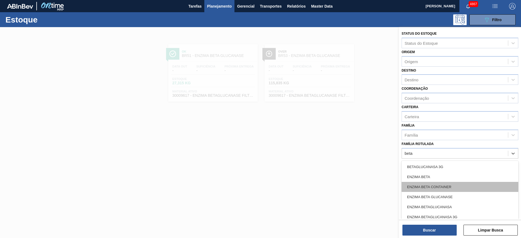
click at [444, 182] on div "ENZIMA BETA CONTAINER" at bounding box center [460, 187] width 117 height 10
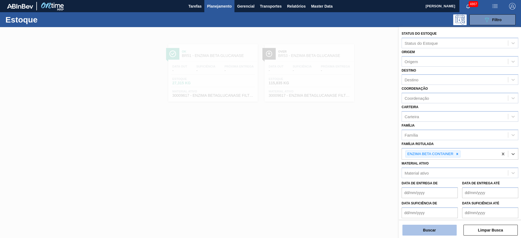
click at [430, 229] on button "Buscar" at bounding box center [429, 230] width 54 height 11
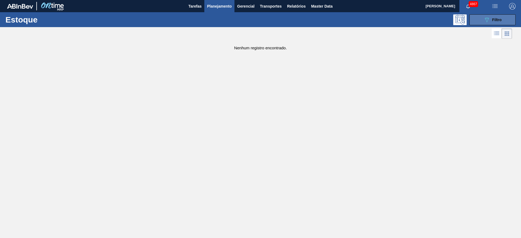
click at [499, 22] on div "089F7B8B-B2A5-4AFE-B5C0-19BA573D28AC Filtro" at bounding box center [492, 20] width 18 height 7
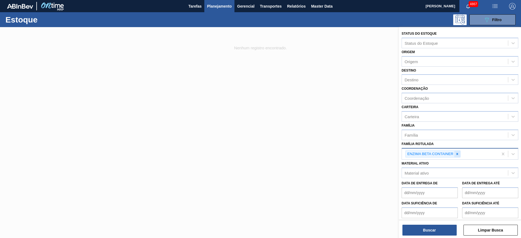
click at [459, 154] on div at bounding box center [457, 154] width 6 height 7
click at [450, 132] on div "Família" at bounding box center [455, 135] width 106 height 8
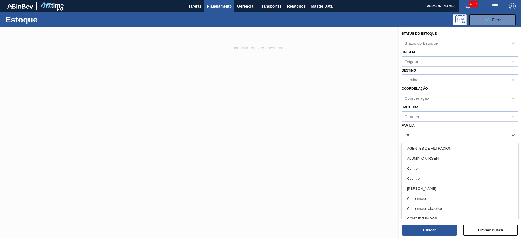
type input "enz"
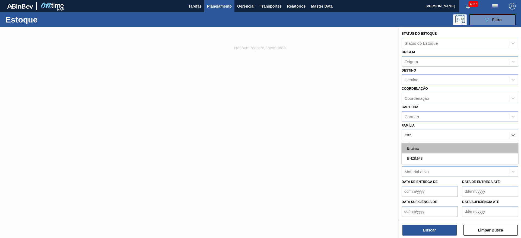
click at [442, 146] on div "Enzima" at bounding box center [460, 149] width 117 height 10
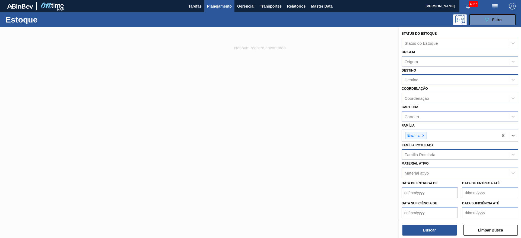
click at [426, 80] on div "Destino" at bounding box center [455, 80] width 106 height 8
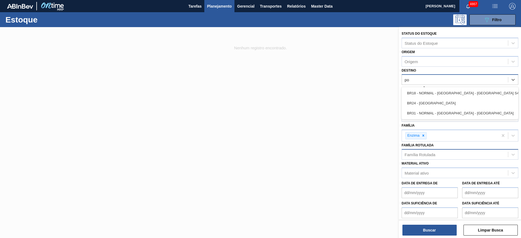
type input "p"
type input "pass"
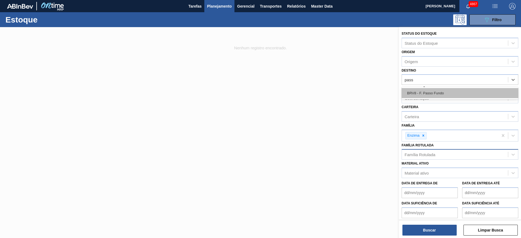
click at [433, 91] on div "BRV8 - F. Passo Fundo" at bounding box center [460, 93] width 117 height 10
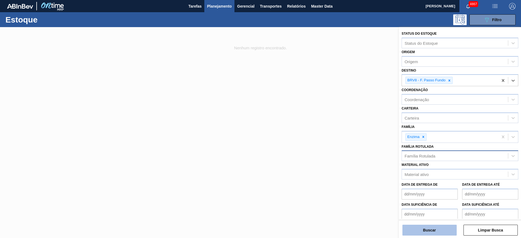
click at [423, 232] on button "Buscar" at bounding box center [429, 230] width 54 height 11
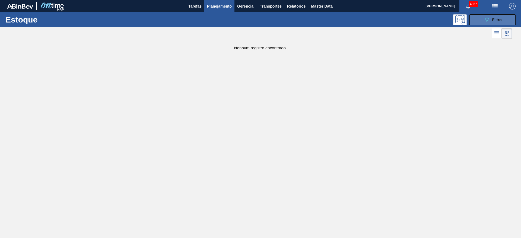
click at [490, 17] on div "089F7B8B-B2A5-4AFE-B5C0-19BA573D28AC Filtro" at bounding box center [492, 20] width 18 height 7
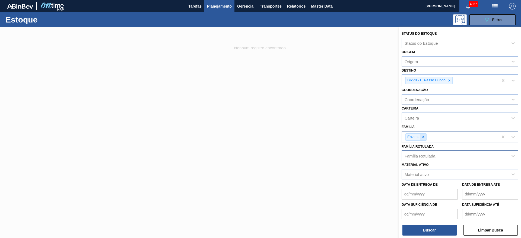
click at [422, 136] on icon at bounding box center [423, 137] width 4 height 4
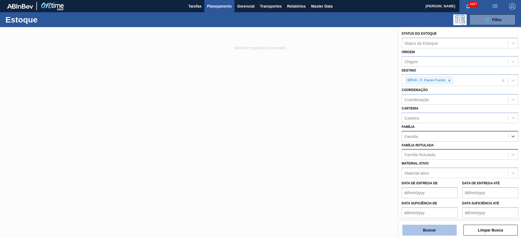
click at [413, 232] on button "Buscar" at bounding box center [429, 230] width 54 height 11
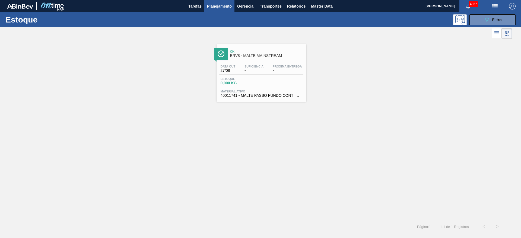
click at [261, 79] on div "Estoque 0,000 KG" at bounding box center [261, 82] width 84 height 10
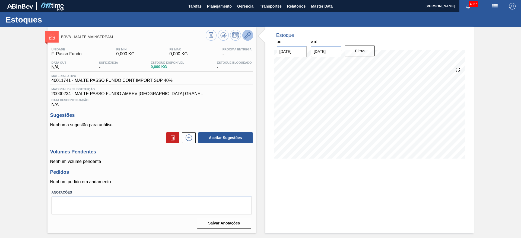
click at [249, 31] on button at bounding box center [247, 35] width 11 height 11
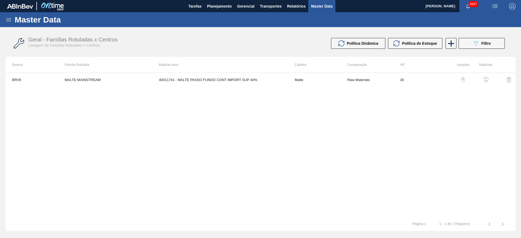
click at [485, 77] on button "button" at bounding box center [485, 79] width 13 height 13
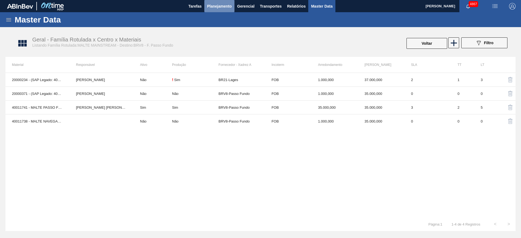
click at [225, 8] on span "Planejamento" at bounding box center [219, 6] width 25 height 7
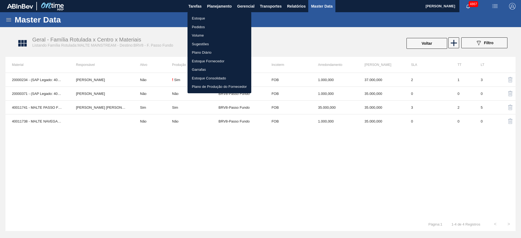
click at [206, 18] on li "Estoque" at bounding box center [219, 18] width 64 height 9
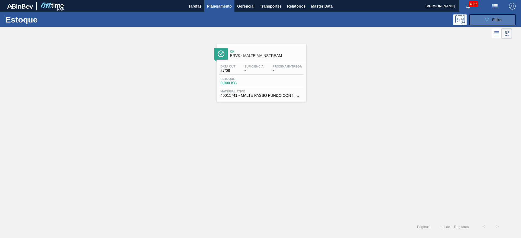
click at [504, 20] on button "089F7B8B-B2A5-4AFE-B5C0-19BA573D28AC Filtro" at bounding box center [492, 19] width 46 height 11
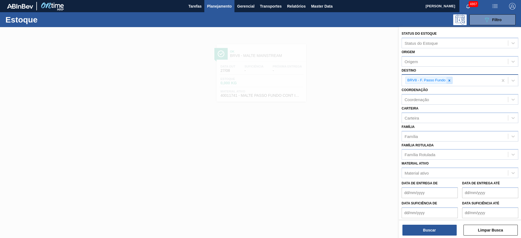
click at [448, 81] on icon at bounding box center [449, 81] width 4 height 4
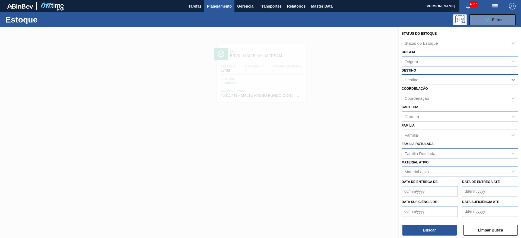
click at [427, 151] on div "Família Rotulada" at bounding box center [420, 153] width 31 height 5
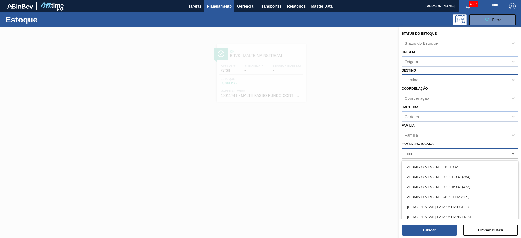
type Rotulada "lumis"
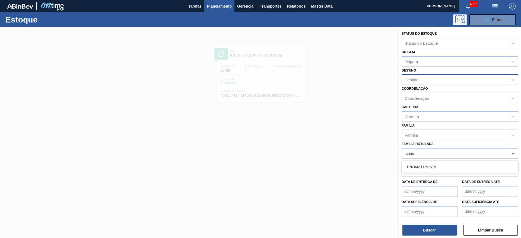
drag, startPoint x: 433, startPoint y: 163, endPoint x: 436, endPoint y: 163, distance: 3.0
click at [434, 163] on div "ENZIMA LUMISTA" at bounding box center [460, 167] width 117 height 10
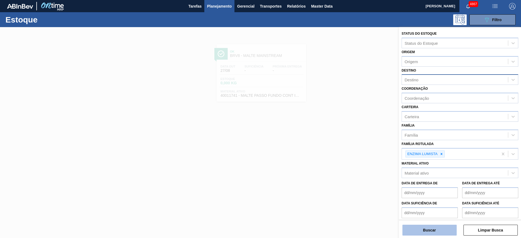
click at [437, 232] on button "Buscar" at bounding box center [429, 230] width 54 height 11
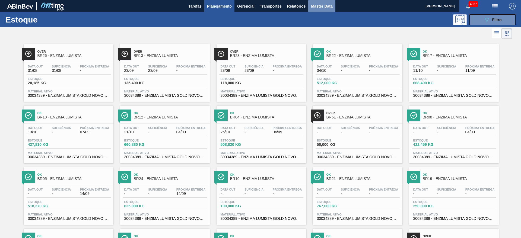
click at [329, 10] on button "Master Data" at bounding box center [321, 6] width 27 height 12
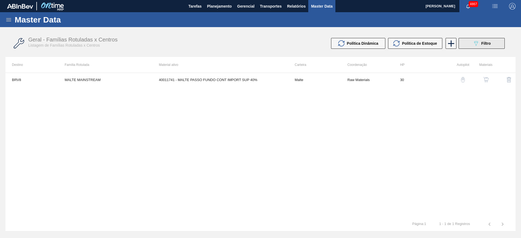
click at [498, 42] on button "089F7B8B-B2A5-4AFE-B5C0-19BA573D28AC Filtro" at bounding box center [482, 43] width 46 height 11
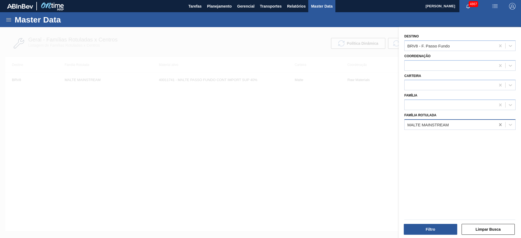
click at [499, 124] on icon at bounding box center [500, 124] width 5 height 5
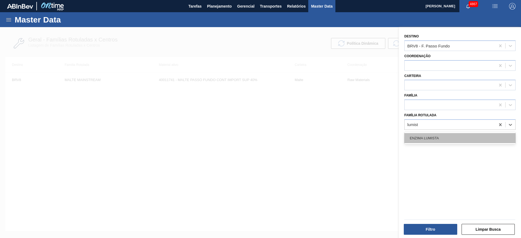
type Rotulada "lumista"
click at [504, 135] on div "ENZIMA LUMISTA" at bounding box center [459, 138] width 111 height 10
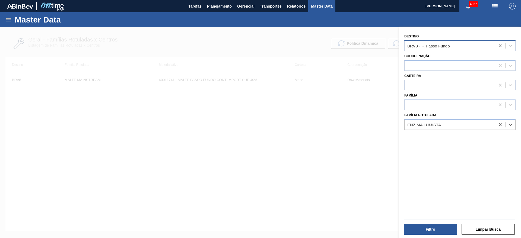
drag, startPoint x: 498, startPoint y: 46, endPoint x: 503, endPoint y: 78, distance: 32.6
click at [499, 47] on icon at bounding box center [500, 45] width 5 height 5
click at [436, 224] on button "Filtro" at bounding box center [430, 229] width 53 height 11
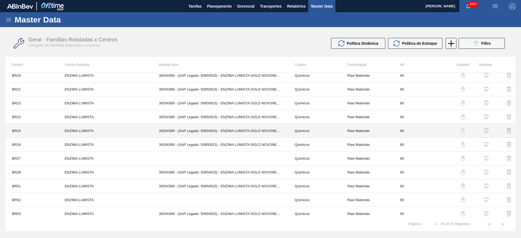
scroll to position [201, 0]
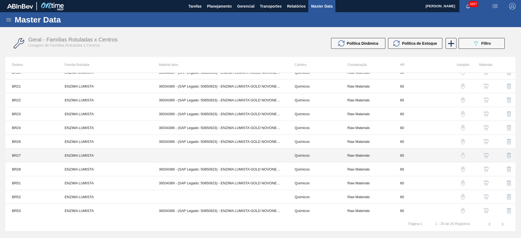
click at [84, 159] on td "ENZIMA LUMISTA" at bounding box center [105, 156] width 94 height 14
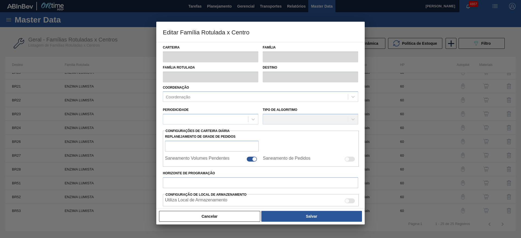
type input "Químicos"
type input "Enzima"
type input "ENZIMA LUMISTA"
type input "BR27 - [GEOGRAPHIC_DATA]"
type input "60"
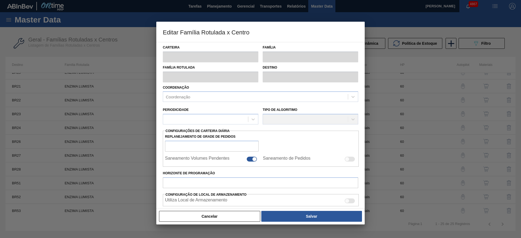
type input "0"
type input "100"
type input "0,000"
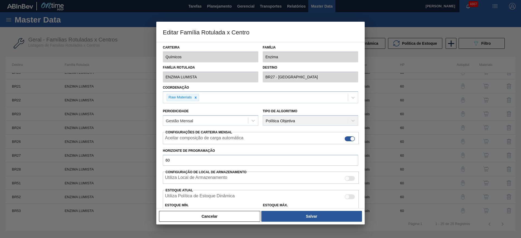
drag, startPoint x: 248, startPoint y: 219, endPoint x: 257, endPoint y: 217, distance: 8.9
click at [248, 219] on button "Cancelar" at bounding box center [209, 216] width 101 height 11
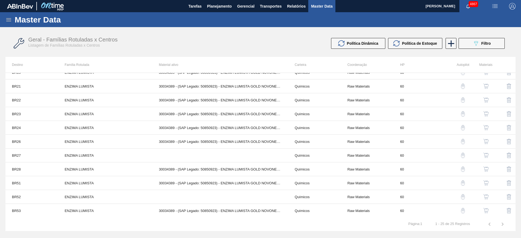
click at [486, 153] on img "button" at bounding box center [485, 155] width 5 height 5
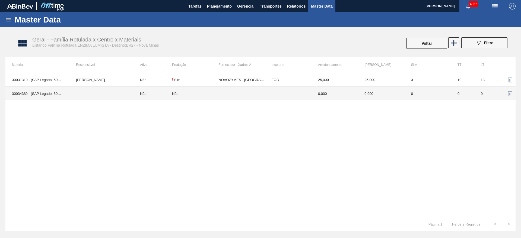
click at [218, 96] on td "Não" at bounding box center [195, 94] width 46 height 14
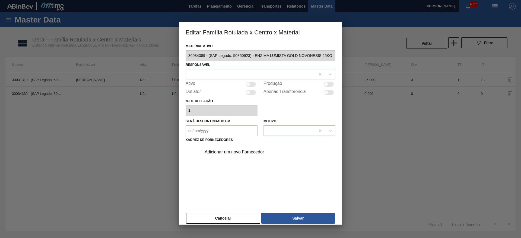
click at [242, 150] on div "Adicionar um novo Fornecedor" at bounding box center [258, 152] width 106 height 5
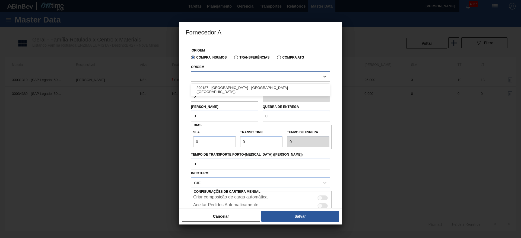
click at [240, 73] on div at bounding box center [255, 76] width 128 height 8
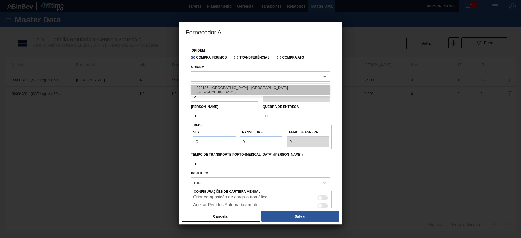
click at [248, 91] on div "290187 - NOVOZYMES - ARAUCARIA (PR)" at bounding box center [260, 90] width 139 height 10
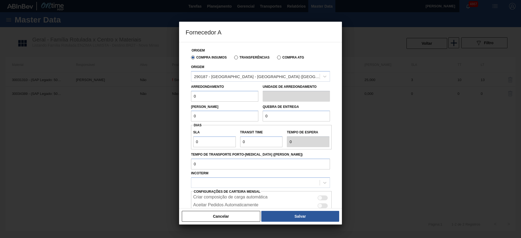
drag, startPoint x: 208, startPoint y: 97, endPoint x: 189, endPoint y: 98, distance: 18.7
click at [189, 98] on div "Arredondamento 0" at bounding box center [225, 92] width 72 height 19
type input "25"
drag, startPoint x: 200, startPoint y: 114, endPoint x: 185, endPoint y: 110, distance: 15.6
click at [185, 110] on div "Origem Compra Insumos Transferências Compra ATG Origem 290187 - NOVOZYMES - ARA…" at bounding box center [260, 125] width 163 height 167
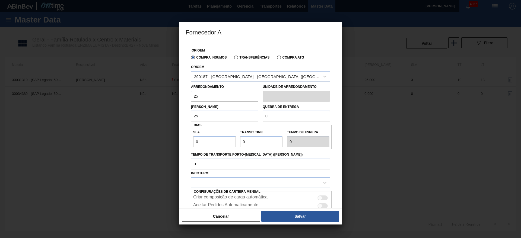
type input "25"
drag, startPoint x: 281, startPoint y: 117, endPoint x: 257, endPoint y: 116, distance: 23.9
click at [257, 116] on div "Lote Mínimo 25 Quebra de entrega 0" at bounding box center [260, 112] width 143 height 20
type input "3.000"
drag, startPoint x: 214, startPoint y: 141, endPoint x: 187, endPoint y: 145, distance: 26.7
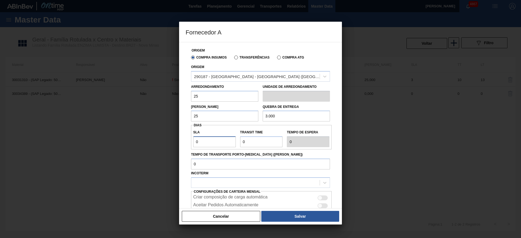
click at [187, 145] on div "Origem Compra Insumos Transferências Compra ATG Origem 290187 - NOVOZYMES - ARA…" at bounding box center [261, 140] width 150 height 196
type input "5"
drag, startPoint x: 244, startPoint y: 140, endPoint x: 240, endPoint y: 140, distance: 3.8
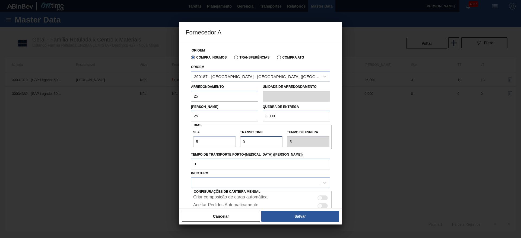
click at [240, 140] on input "Transit Time" at bounding box center [261, 141] width 43 height 11
type input "7"
type input "12"
type input "7"
click at [276, 182] on div at bounding box center [255, 183] width 128 height 8
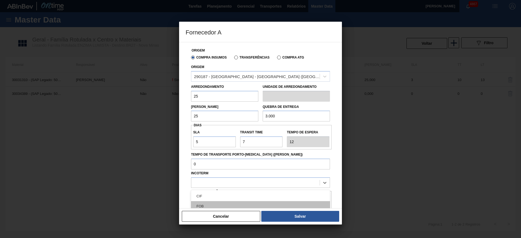
click at [268, 203] on div "FOB" at bounding box center [260, 206] width 139 height 10
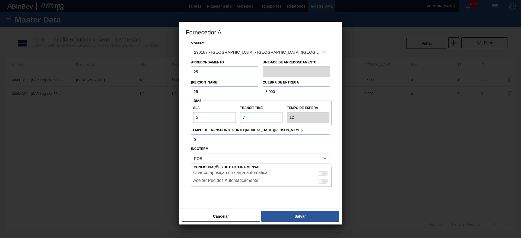
scroll to position [37, 0]
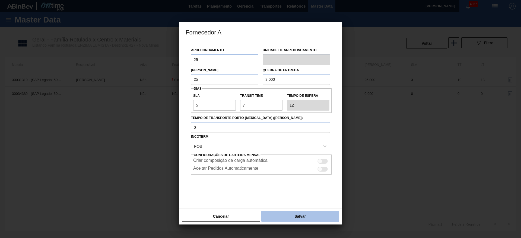
click at [294, 214] on button "Salvar" at bounding box center [300, 216] width 78 height 11
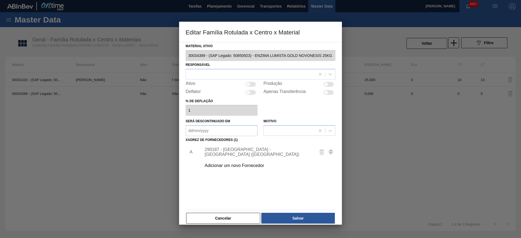
click at [254, 84] on div at bounding box center [251, 84] width 10 height 5
checkbox input "true"
click at [306, 218] on button "Salvar" at bounding box center [298, 218] width 74 height 11
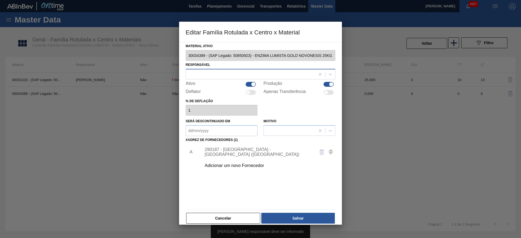
click at [212, 76] on div at bounding box center [250, 74] width 129 height 8
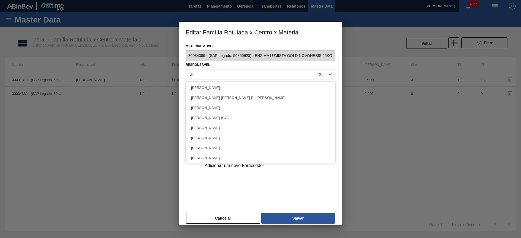
type input "julia"
click at [219, 122] on div "Juliana Romanus" at bounding box center [261, 118] width 150 height 10
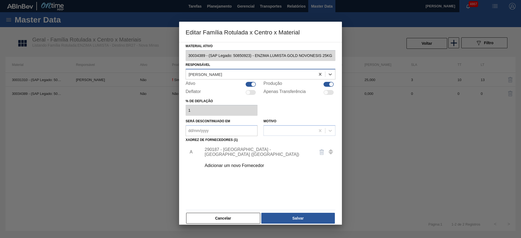
click at [221, 73] on div "Juliana Romanus" at bounding box center [250, 74] width 129 height 8
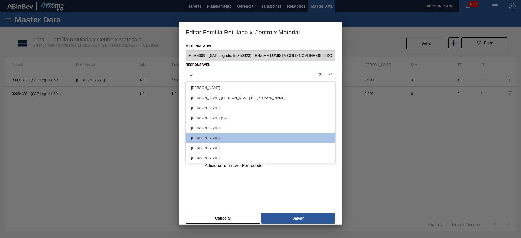
type input "juli"
drag, startPoint x: 209, startPoint y: 147, endPoint x: 212, endPoint y: 151, distance: 5.3
click at [209, 147] on div "[PERSON_NAME]" at bounding box center [261, 148] width 150 height 10
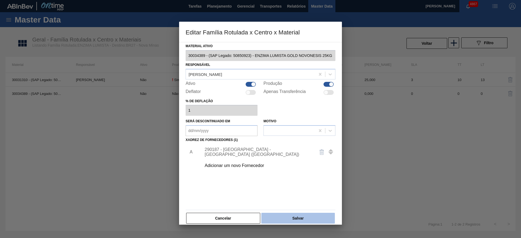
click at [300, 220] on button "Salvar" at bounding box center [298, 218] width 74 height 11
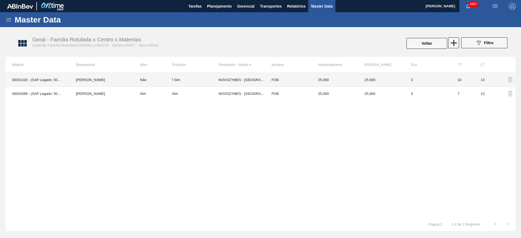
click at [434, 80] on td "3" at bounding box center [428, 80] width 46 height 14
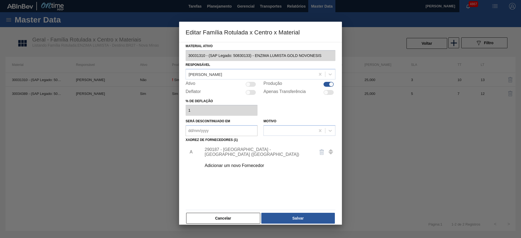
click at [266, 149] on div "290187 - NOVOZYMES - ARAUCARIA (PR)" at bounding box center [258, 152] width 106 height 10
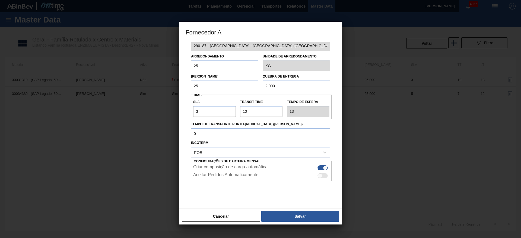
scroll to position [20, 0]
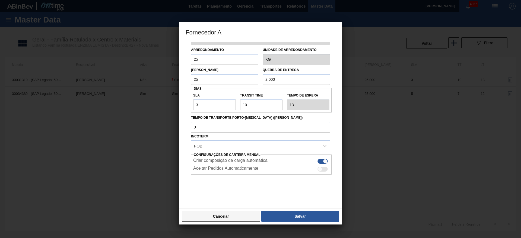
click at [238, 218] on button "Cancelar" at bounding box center [221, 216] width 78 height 11
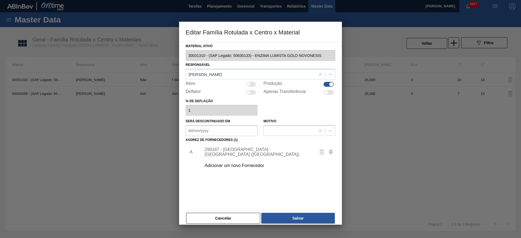
drag, startPoint x: 233, startPoint y: 221, endPoint x: 226, endPoint y: 205, distance: 17.0
click at [233, 221] on button "Cancelar" at bounding box center [223, 218] width 74 height 11
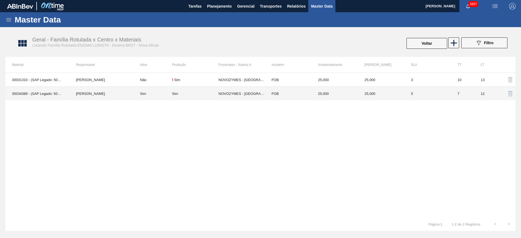
click at [217, 93] on div "Sim" at bounding box center [195, 94] width 46 height 4
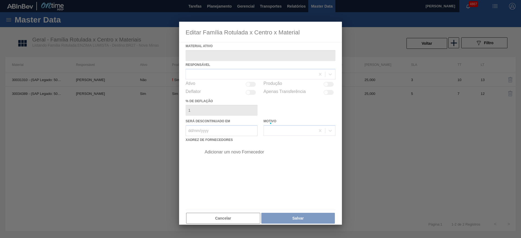
type ativo "30034389 - (SAP Legado: 50850923) - ENZIMA LUMISTA GOLD NOVONESIS 25KG"
checkbox input "true"
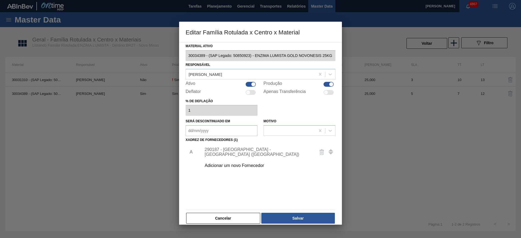
click at [257, 153] on div "290187 - NOVOZYMES - ARAUCARIA (PR)" at bounding box center [258, 152] width 106 height 10
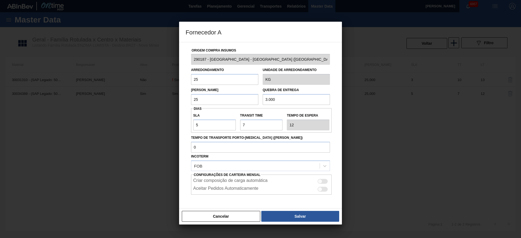
click at [322, 179] on div at bounding box center [322, 181] width 10 height 5
checkbox input "true"
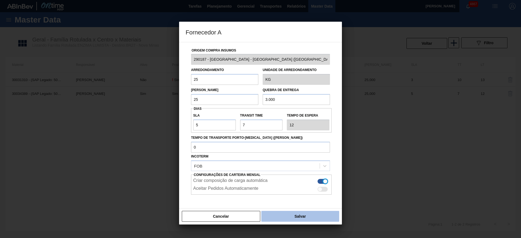
click at [313, 213] on button "Salvar" at bounding box center [300, 216] width 78 height 11
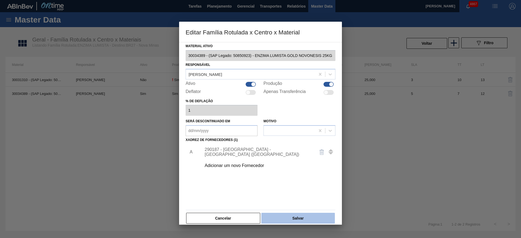
click at [312, 215] on button "Salvar" at bounding box center [298, 218] width 74 height 11
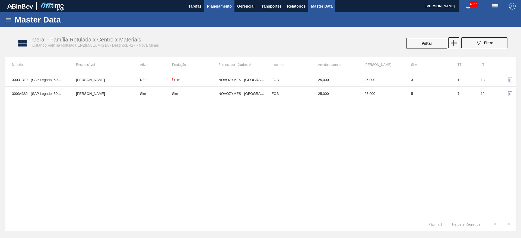
click at [221, 10] on button "Planejamento" at bounding box center [219, 6] width 30 height 12
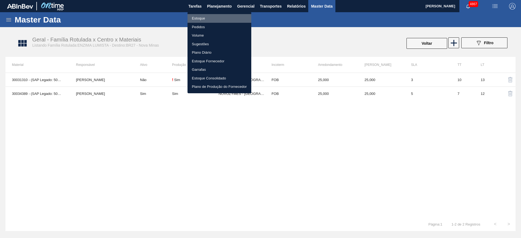
click at [210, 17] on li "Estoque" at bounding box center [219, 18] width 64 height 9
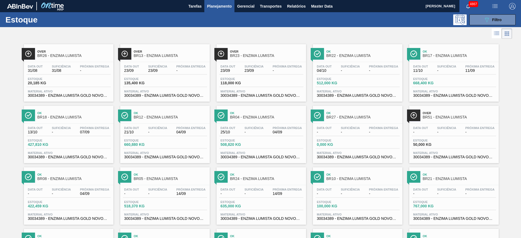
click at [355, 147] on div "Estoque 0,000 KG" at bounding box center [358, 144] width 84 height 10
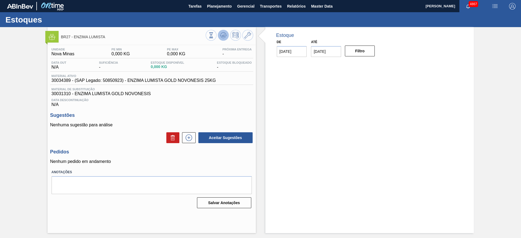
click at [228, 38] on button at bounding box center [223, 35] width 11 height 11
click at [250, 37] on icon at bounding box center [247, 35] width 7 height 7
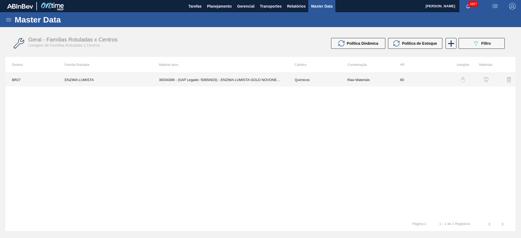
click at [406, 77] on td "60" at bounding box center [419, 80] width 53 height 14
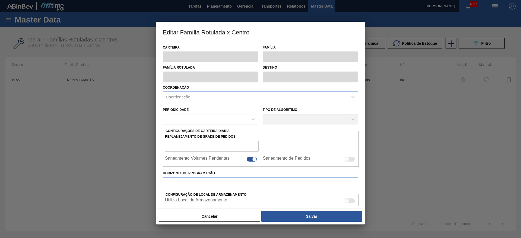
type input "Químicos"
type input "Enzima"
type input "ENZIMA LUMISTA"
type input "BR27 - [GEOGRAPHIC_DATA]"
type input "60"
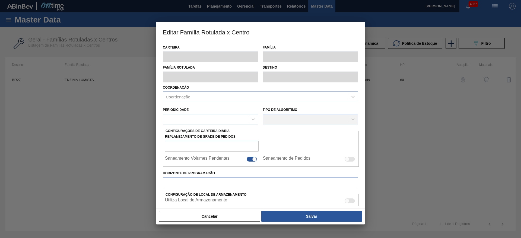
type input "0"
type input "100"
type input "0,000"
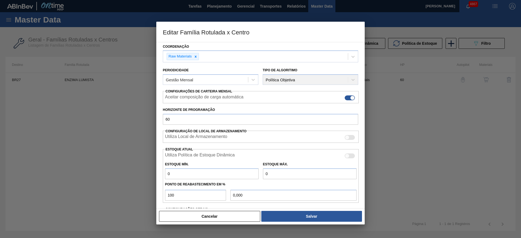
scroll to position [83, 0]
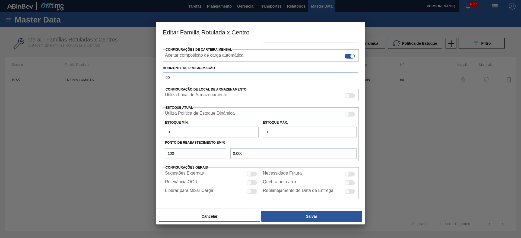
click at [351, 174] on div at bounding box center [350, 174] width 10 height 5
checkbox input "true"
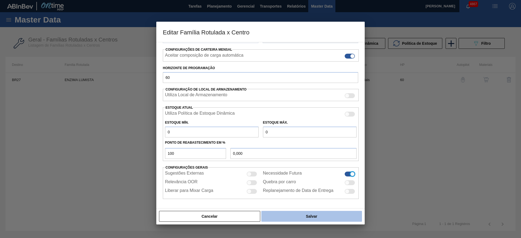
click at [339, 216] on button "Salvar" at bounding box center [311, 216] width 101 height 11
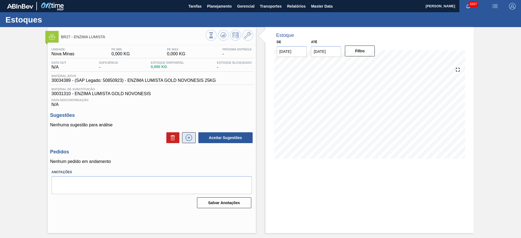
click at [189, 134] on button at bounding box center [189, 137] width 14 height 11
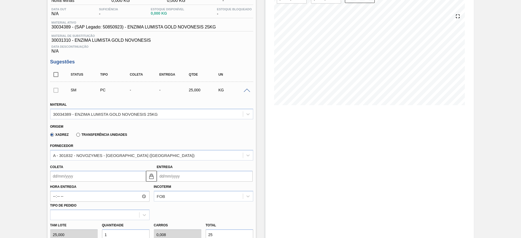
scroll to position [81, 0]
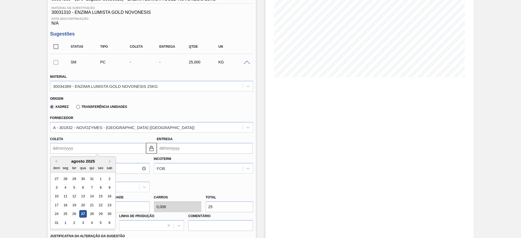
click at [106, 145] on input "Coleta" at bounding box center [98, 148] width 96 height 11
click at [71, 221] on div "2" at bounding box center [73, 222] width 7 height 7
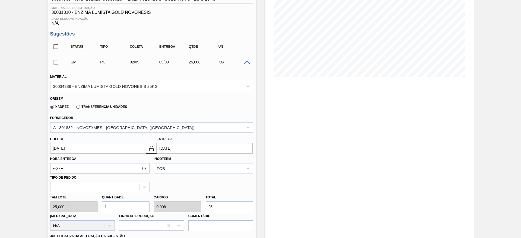
type input "02/09/2025"
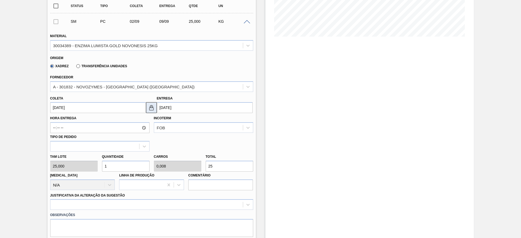
click at [153, 107] on img at bounding box center [151, 107] width 7 height 7
click at [174, 105] on input "09/09/2025" at bounding box center [205, 107] width 96 height 11
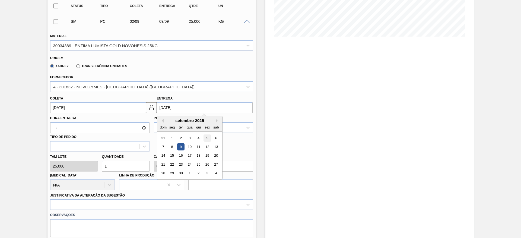
click at [208, 140] on div "5" at bounding box center [206, 138] width 7 height 7
click at [171, 109] on input "05/09/2025" at bounding box center [205, 107] width 96 height 11
click at [182, 150] on div "9" at bounding box center [180, 146] width 7 height 7
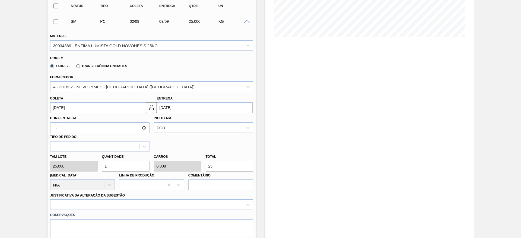
click at [130, 166] on input "1" at bounding box center [125, 166] width 47 height 11
click at [171, 107] on input "09/09/2025" at bounding box center [205, 107] width 96 height 11
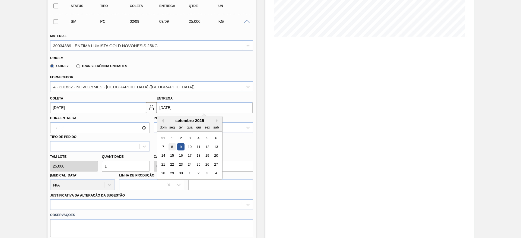
click at [170, 147] on div "8" at bounding box center [171, 146] width 7 height 7
type input "[DATE]"
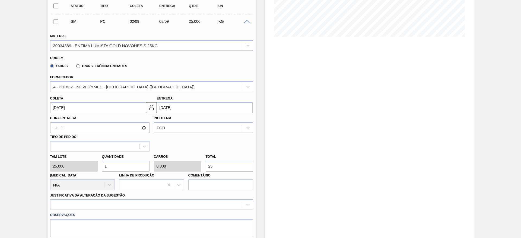
drag, startPoint x: 120, startPoint y: 165, endPoint x: 65, endPoint y: 176, distance: 56.7
click at [65, 176] on div "Tam lote 25,000 Quantidade 1 Carros 0,008 Total 25 Doca N/A Linha de Produção C…" at bounding box center [151, 171] width 207 height 39
type input "4"
type input "0,033"
type input "100"
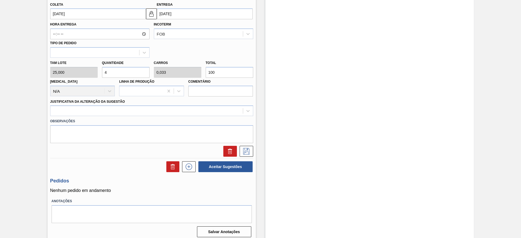
scroll to position [220, 0]
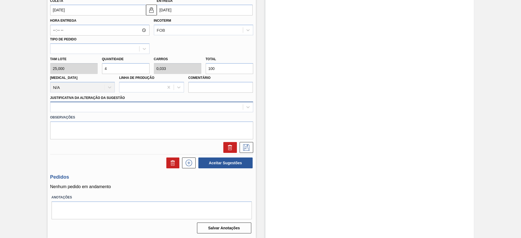
type input "4"
click at [183, 110] on div at bounding box center [146, 107] width 192 height 8
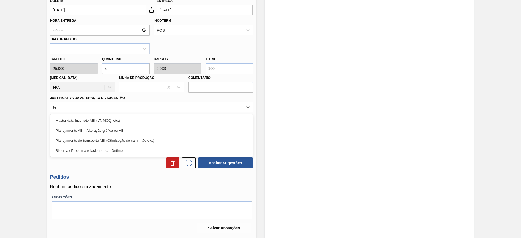
type Sugestão "t"
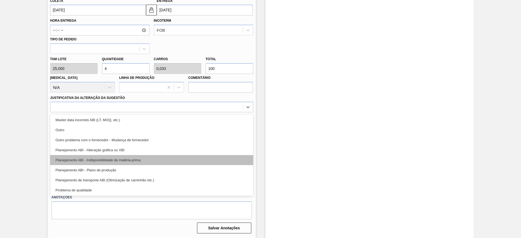
scroll to position [0, 0]
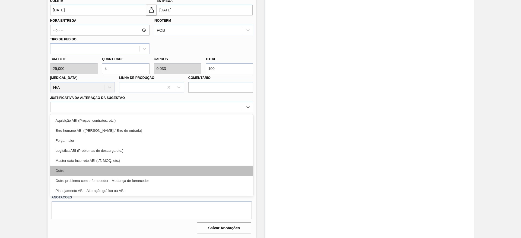
click at [114, 170] on div "Outro" at bounding box center [151, 171] width 203 height 10
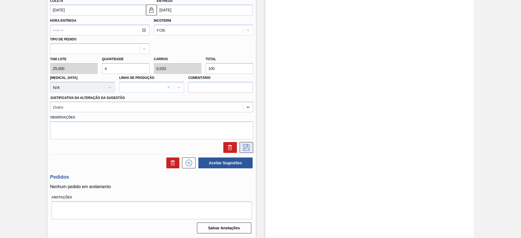
click at [251, 148] on button at bounding box center [247, 147] width 14 height 11
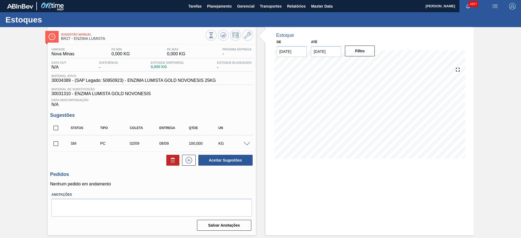
click at [58, 127] on input "checkbox" at bounding box center [55, 127] width 11 height 11
checkbox input "true"
click at [231, 163] on button "Aceitar Sugestões" at bounding box center [225, 160] width 54 height 11
checkbox input "false"
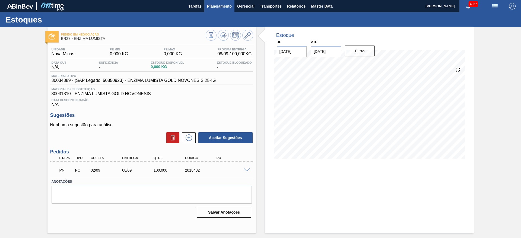
click at [216, 5] on span "Planejamento" at bounding box center [219, 6] width 25 height 7
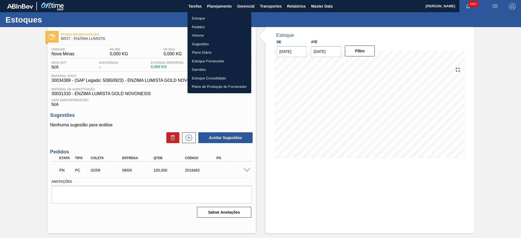
click at [222, 18] on li "Estoque" at bounding box center [219, 18] width 64 height 9
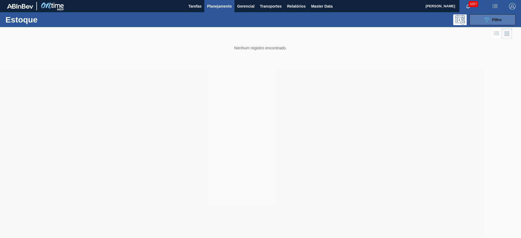
click at [485, 17] on icon "089F7B8B-B2A5-4AFE-B5C0-19BA573D28AC" at bounding box center [486, 20] width 7 height 7
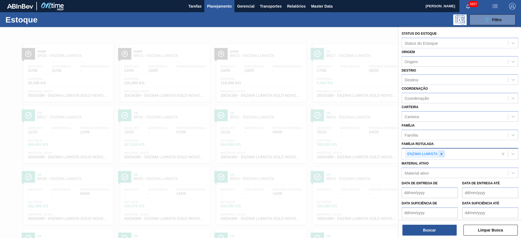
click at [441, 155] on icon at bounding box center [442, 154] width 4 height 4
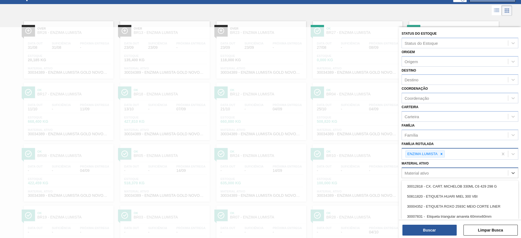
click at [435, 168] on div "Material ativo" at bounding box center [460, 173] width 117 height 11
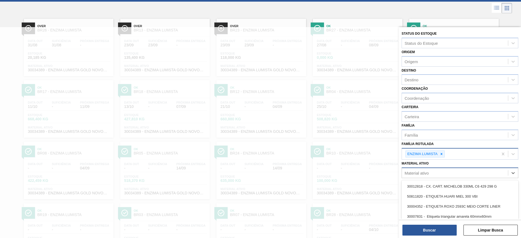
scroll to position [26, 0]
paste ativo "30003511"
type ativo "30003511"
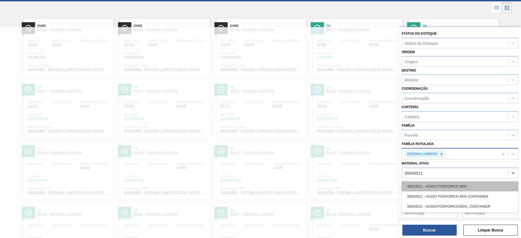
click at [442, 186] on div "30003511 - ACIDO FOSFORICO 85%" at bounding box center [460, 187] width 117 height 10
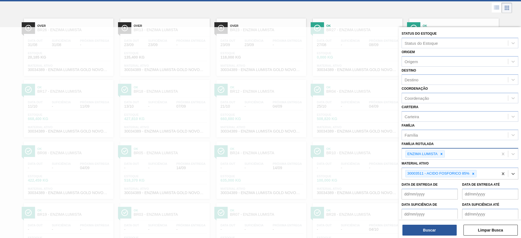
click at [441, 152] on div at bounding box center [441, 154] width 6 height 7
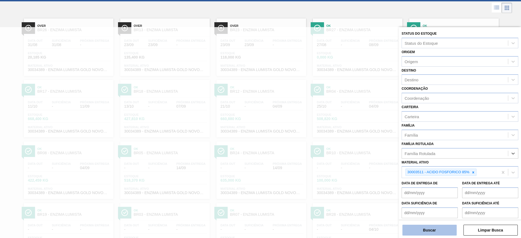
click at [445, 229] on button "Buscar" at bounding box center [429, 230] width 54 height 11
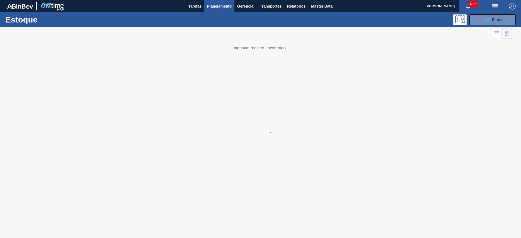
scroll to position [0, 0]
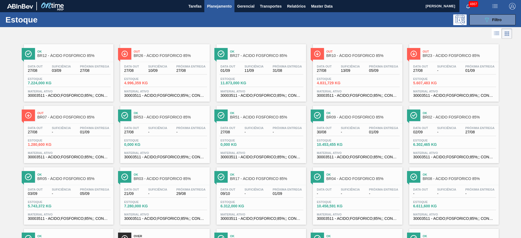
click at [343, 88] on div "Data out 27/08 Suficiência 13/09 Próxima Entrega 05/09 Estoque 4.831,729 KG Mat…" at bounding box center [358, 80] width 90 height 37
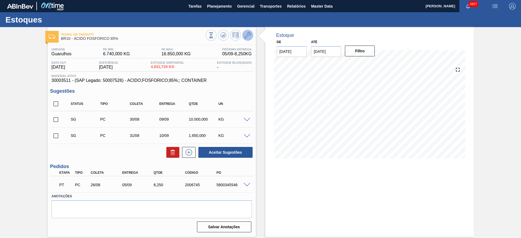
click at [247, 35] on icon at bounding box center [247, 35] width 7 height 7
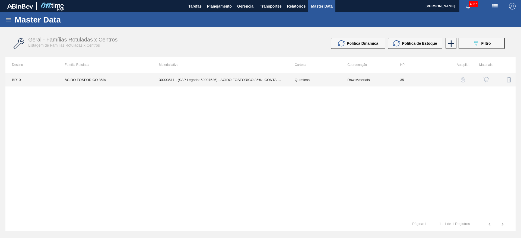
click at [82, 82] on td "ÁCIDO FOSFÓRICO 85%" at bounding box center [105, 80] width 94 height 14
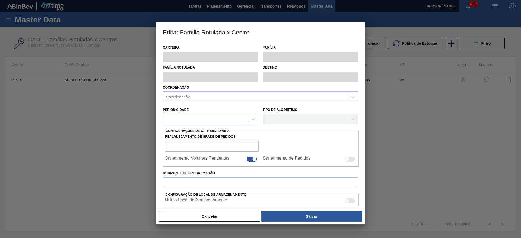
type input "Químicos"
type input "Ácido Fosfórico"
type input "ÁCIDO FOSFÓRICO 85%"
type input "BR10 - Guarulhos"
type input "35"
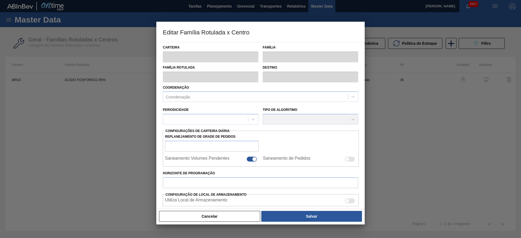
type input "6.740"
type input "16.850"
type input "65"
type input "13.311,500"
checkbox input "true"
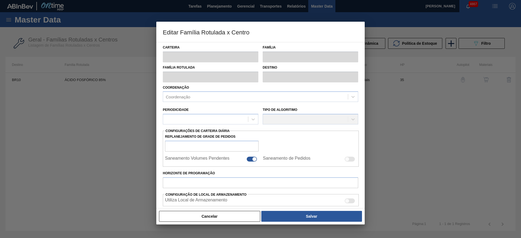
checkbox input "true"
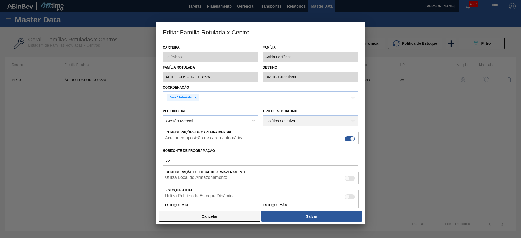
click at [207, 217] on button "Cancelar" at bounding box center [209, 216] width 101 height 11
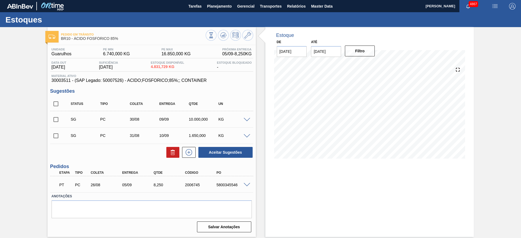
click at [245, 185] on span at bounding box center [247, 185] width 7 height 4
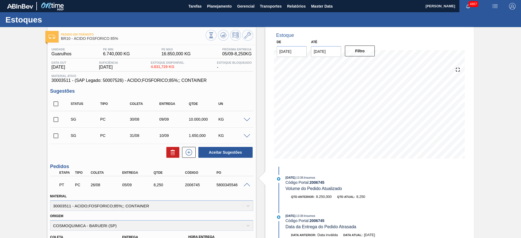
click at [245, 185] on span at bounding box center [247, 185] width 7 height 4
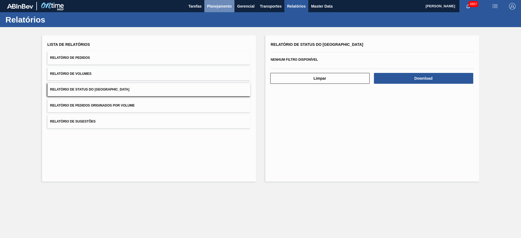
click at [231, 4] on span "Planejamento" at bounding box center [219, 6] width 25 height 7
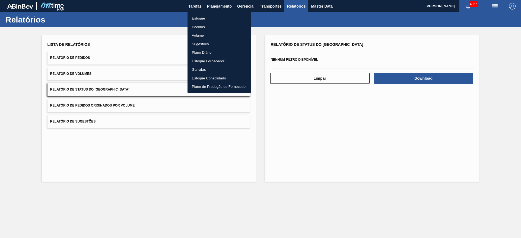
click at [210, 27] on li "Pedidos" at bounding box center [219, 27] width 64 height 9
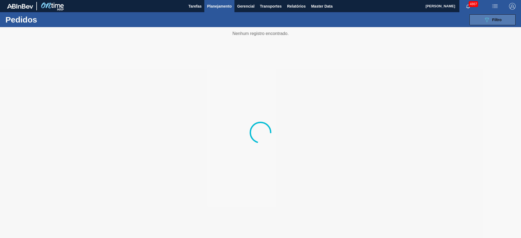
click at [503, 23] on button "089F7B8B-B2A5-4AFE-B5C0-19BA573D28AC Filtro" at bounding box center [492, 19] width 46 height 11
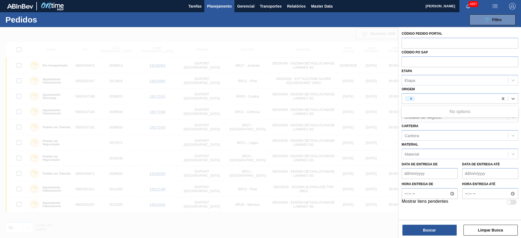
click at [412, 101] on div at bounding box center [450, 99] width 96 height 8
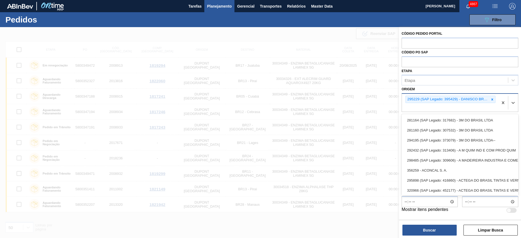
click at [410, 98] on div "295229 (SAP Legado: 395429) - DANISCO BRASIL LTDA" at bounding box center [448, 99] width 84 height 7
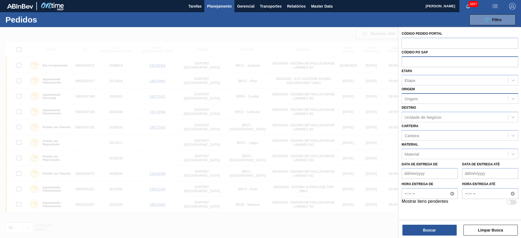
click at [448, 65] on input "text" at bounding box center [460, 61] width 117 height 10
click at [329, 38] on div at bounding box center [260, 146] width 521 height 238
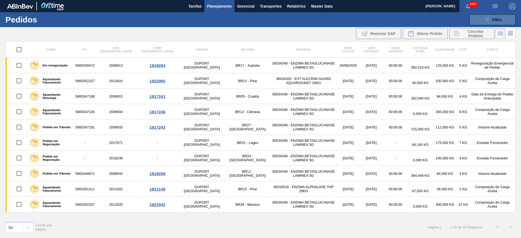
click at [501, 18] on span "Filtro" at bounding box center [496, 20] width 9 height 4
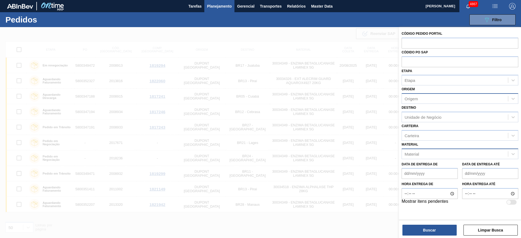
click at [437, 156] on div "Material" at bounding box center [455, 154] width 106 height 8
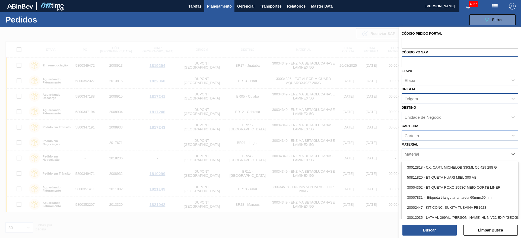
click at [436, 58] on input "text" at bounding box center [460, 61] width 117 height 10
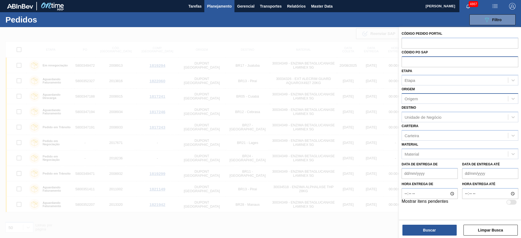
paste input "text"
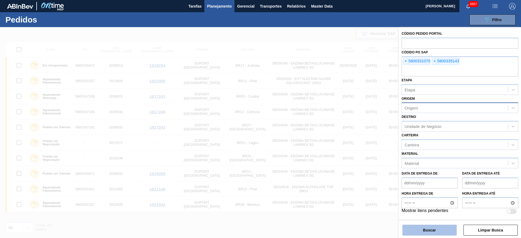
click at [445, 234] on button "Buscar" at bounding box center [429, 230] width 54 height 11
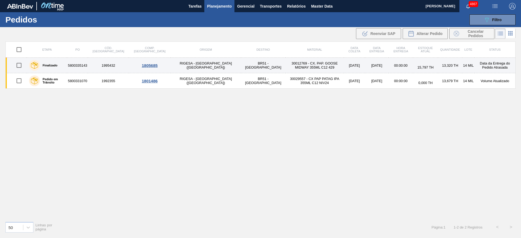
click at [285, 69] on td "30012769 - CX. PAP. GOOSE MIDWAY 355ML C12 429" at bounding box center [314, 65] width 58 height 15
click at [285, 70] on td "30012769 - CX. PAP. GOOSE MIDWAY 355ML C12 429" at bounding box center [314, 65] width 58 height 15
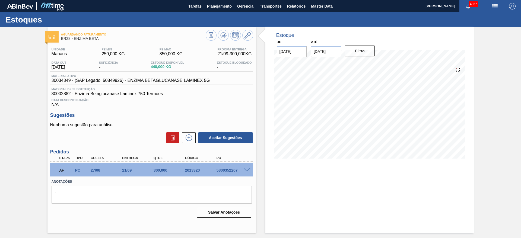
click at [246, 170] on span at bounding box center [247, 170] width 7 height 4
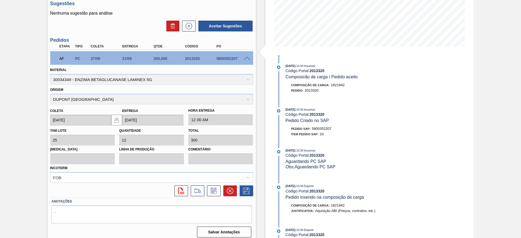
scroll to position [116, 0]
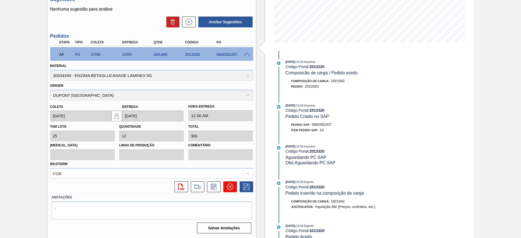
click at [231, 186] on icon at bounding box center [229, 186] width 3 height 3
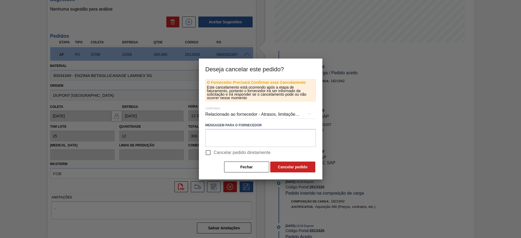
click at [223, 115] on div "Relacionado ao fornecedor - Atrasos, limitações de capacidade, etc." at bounding box center [260, 114] width 110 height 15
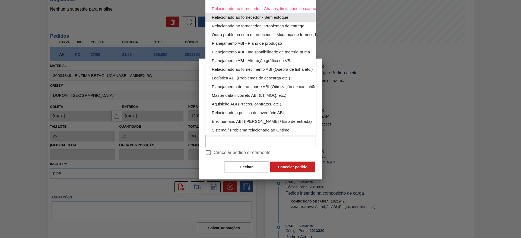
click at [280, 16] on div "Relacionado ao fornecedor - Sem estoque" at bounding box center [273, 17] width 123 height 9
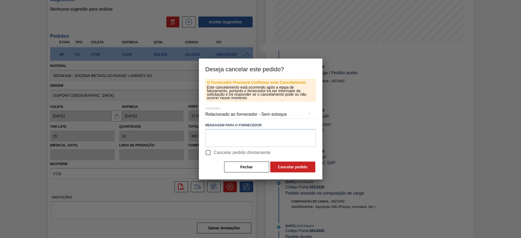
click at [216, 154] on span "Cancelar pedido diretamente" at bounding box center [242, 152] width 57 height 7
click at [214, 154] on input "Cancelar pedido diretamente" at bounding box center [207, 152] width 11 height 11
checkbox input "true"
click at [288, 166] on button "Cancelar pedido" at bounding box center [292, 167] width 45 height 11
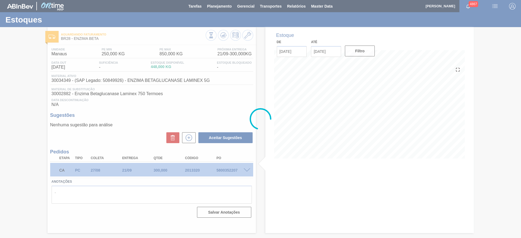
scroll to position [0, 0]
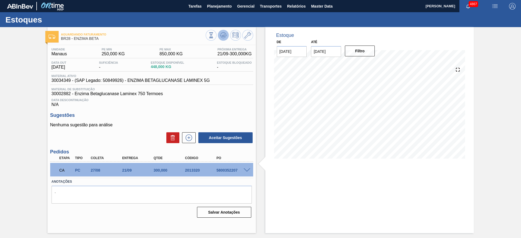
click at [222, 36] on icon at bounding box center [222, 36] width 1 height 1
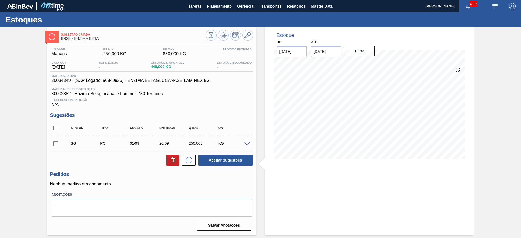
click at [321, 54] on input "[DATE]" at bounding box center [326, 51] width 30 height 11
click at [334, 118] on div "30" at bounding box center [334, 116] width 7 height 7
type input "[DATE]"
click at [360, 48] on button "Filtro" at bounding box center [360, 51] width 30 height 11
click at [248, 34] on icon at bounding box center [247, 35] width 7 height 7
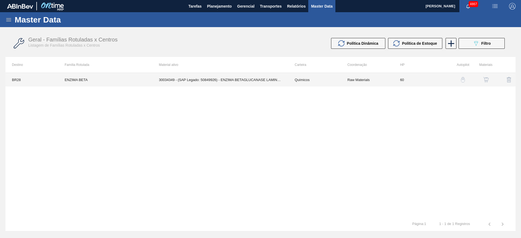
click at [260, 80] on td "30034349 - (SAP Legado: 50849926) - ENZIMA BETAGLUCANASE LAMINEX 5G" at bounding box center [220, 80] width 136 height 14
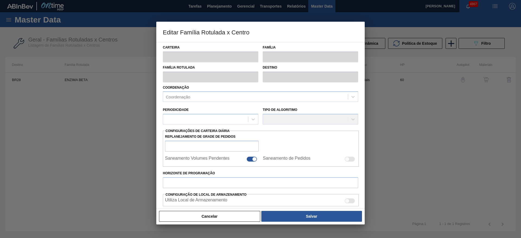
type input "Químicos"
type input "Enzima"
type input "ENZIMA BETA"
type input "BR28 - Manaus"
type input "60"
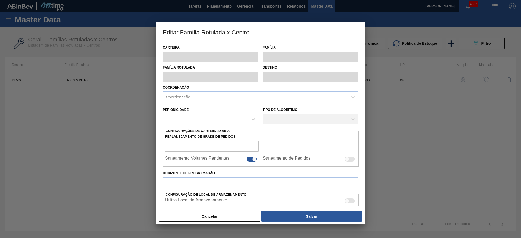
type input "250"
type input "850"
type input "40"
type input "490,000"
checkbox input "true"
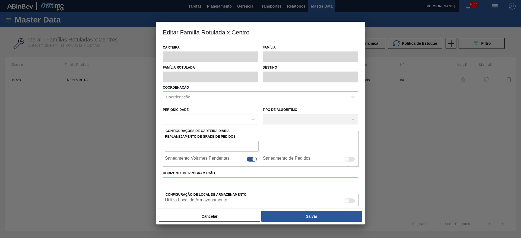
checkbox input "true"
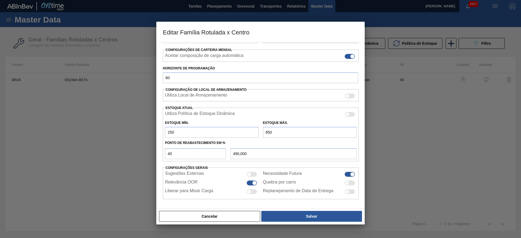
scroll to position [83, 0]
drag, startPoint x: 177, startPoint y: 130, endPoint x: 170, endPoint y: 131, distance: 7.7
click at [170, 131] on input "250" at bounding box center [212, 132] width 94 height 11
type input "22"
type input "353,200"
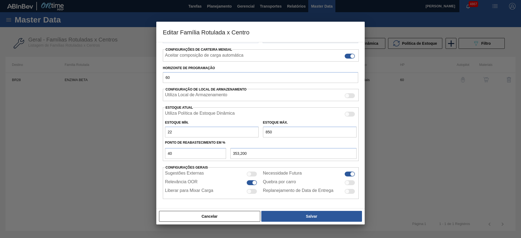
type input "220"
type input "472,000"
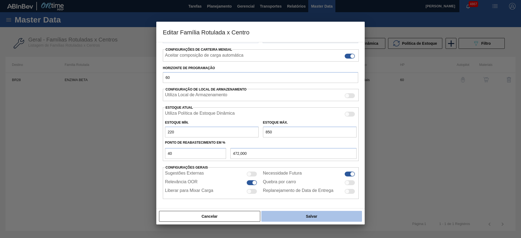
click at [314, 216] on button "Salvar" at bounding box center [311, 216] width 101 height 11
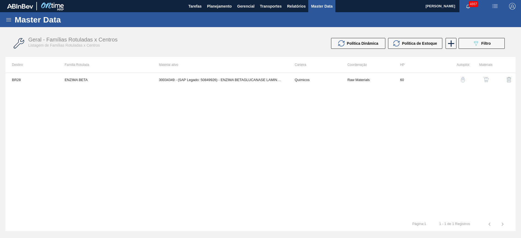
click at [9, 22] on icon at bounding box center [8, 20] width 7 height 7
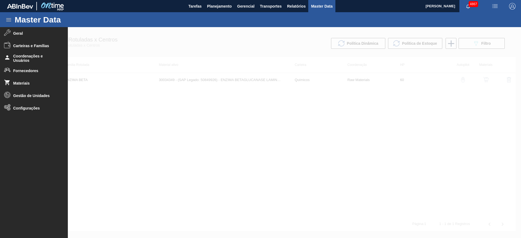
click at [312, 7] on span "Master Data" at bounding box center [321, 6] width 21 height 7
click at [229, 7] on span "Planejamento" at bounding box center [219, 6] width 25 height 7
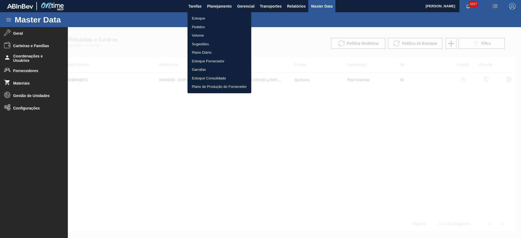
click at [208, 19] on li "Estoque" at bounding box center [219, 18] width 64 height 9
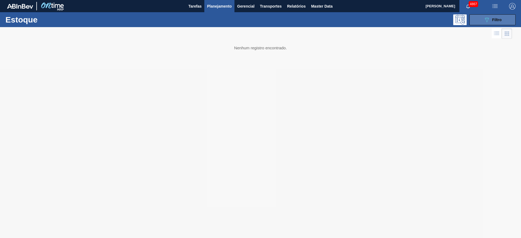
click at [479, 21] on button "089F7B8B-B2A5-4AFE-B5C0-19BA573D28AC Filtro" at bounding box center [492, 19] width 46 height 11
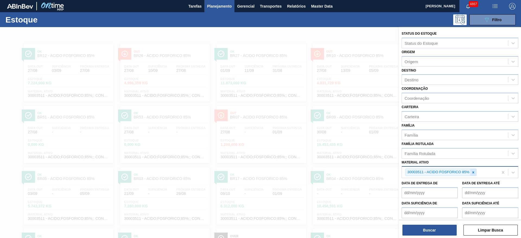
click at [474, 173] on icon at bounding box center [473, 173] width 4 height 4
paste ativo "30012769"
type ativo "30012769"
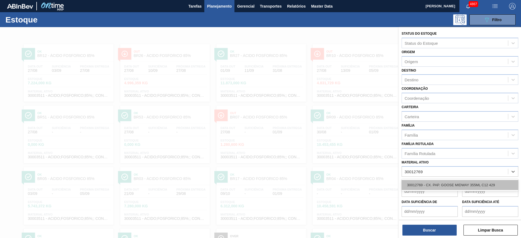
click at [463, 188] on div "30012769 - CX. PAP. GOOSE MIDWAY 355ML C12 429" at bounding box center [460, 185] width 117 height 10
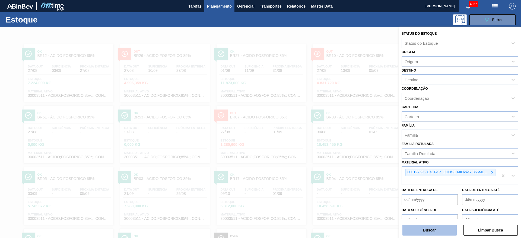
click at [441, 226] on button "Buscar" at bounding box center [429, 230] width 54 height 11
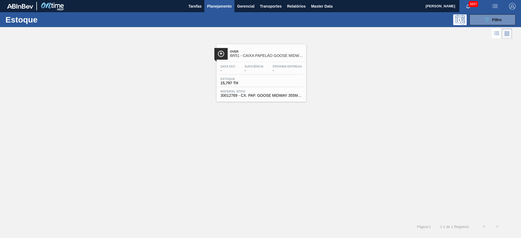
click at [251, 79] on span "Estoque" at bounding box center [240, 78] width 38 height 3
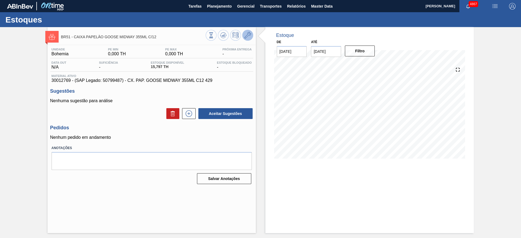
click at [251, 34] on button at bounding box center [247, 35] width 11 height 11
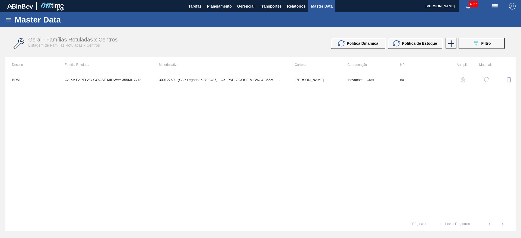
click at [484, 80] on img "button" at bounding box center [485, 79] width 5 height 5
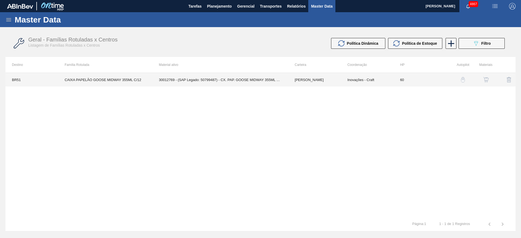
click at [223, 82] on td "30012769 - (SAP Legado: 50799487) - CX. PAP. GOOSE MIDWAY 355ML C12 429" at bounding box center [220, 80] width 136 height 14
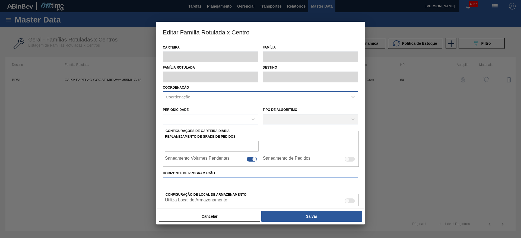
type input "[PERSON_NAME]"
type input "CAIXA PAPELÃO GOOSE MIDWAY 355ML C/12"
type input "BR51 - [GEOGRAPHIC_DATA]"
type input "60"
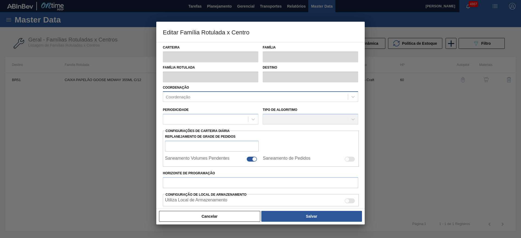
type input "0"
type input "100"
type input "0,000"
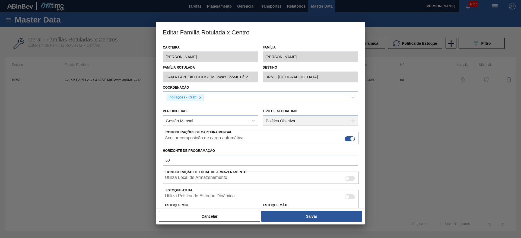
drag, startPoint x: 234, startPoint y: 212, endPoint x: 237, endPoint y: 211, distance: 3.4
click at [234, 213] on button "Cancelar" at bounding box center [209, 216] width 101 height 11
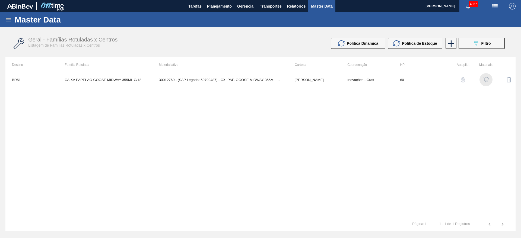
click at [483, 79] on img "button" at bounding box center [485, 79] width 5 height 5
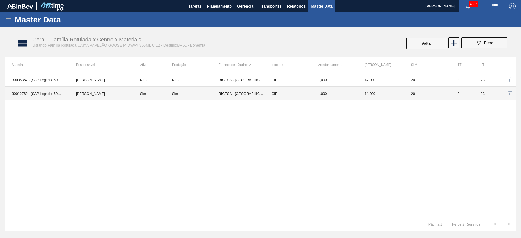
click at [175, 94] on div "Sim" at bounding box center [175, 94] width 6 height 4
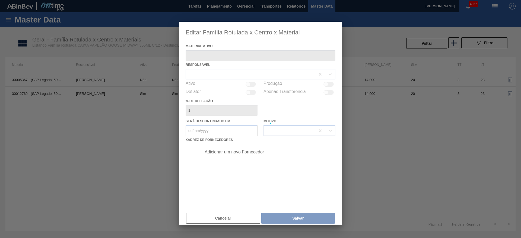
type ativo "30012769 - (SAP Legado: 50799487) - CX. PAP. GOOSE MIDWAY 355ML C12 429"
checkbox input "true"
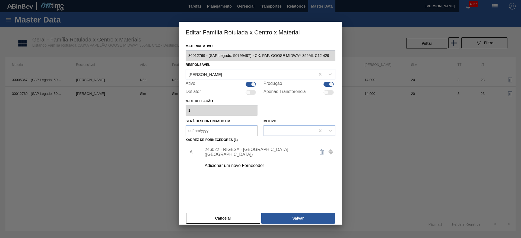
click at [245, 151] on div "246022 - RIGESA - [GEOGRAPHIC_DATA] ([GEOGRAPHIC_DATA])" at bounding box center [258, 152] width 106 height 10
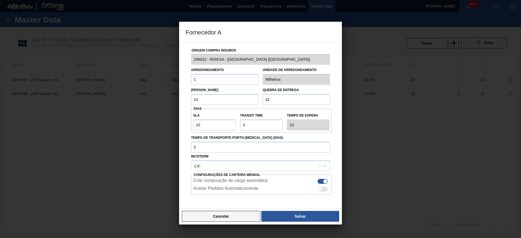
click at [219, 220] on button "Cancelar" at bounding box center [221, 216] width 78 height 11
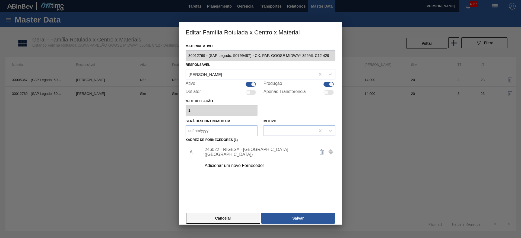
click at [229, 219] on button "Cancelar" at bounding box center [223, 218] width 74 height 11
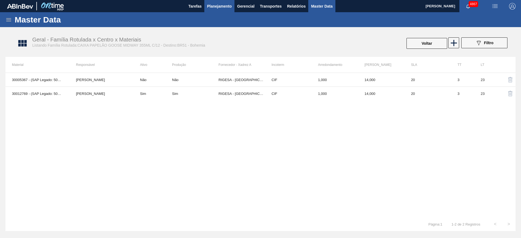
click at [218, 3] on span "Planejamento" at bounding box center [219, 6] width 25 height 7
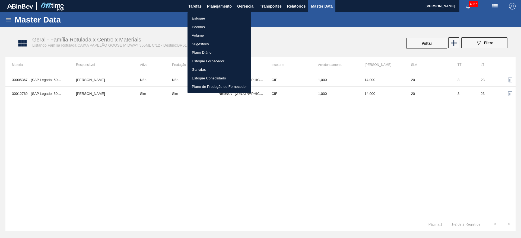
click at [173, 154] on div at bounding box center [260, 119] width 521 height 238
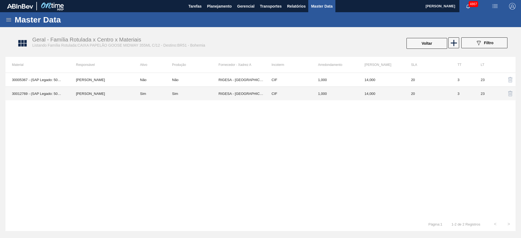
click at [372, 97] on td "14,000" at bounding box center [381, 94] width 46 height 14
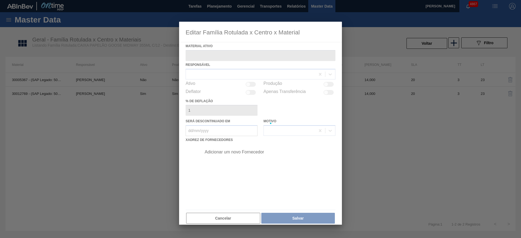
type ativo "30012769 - (SAP Legado: 50799487) - CX. PAP. GOOSE MIDWAY 355ML C12 429"
checkbox input "true"
